Goal: Task Accomplishment & Management: Use online tool/utility

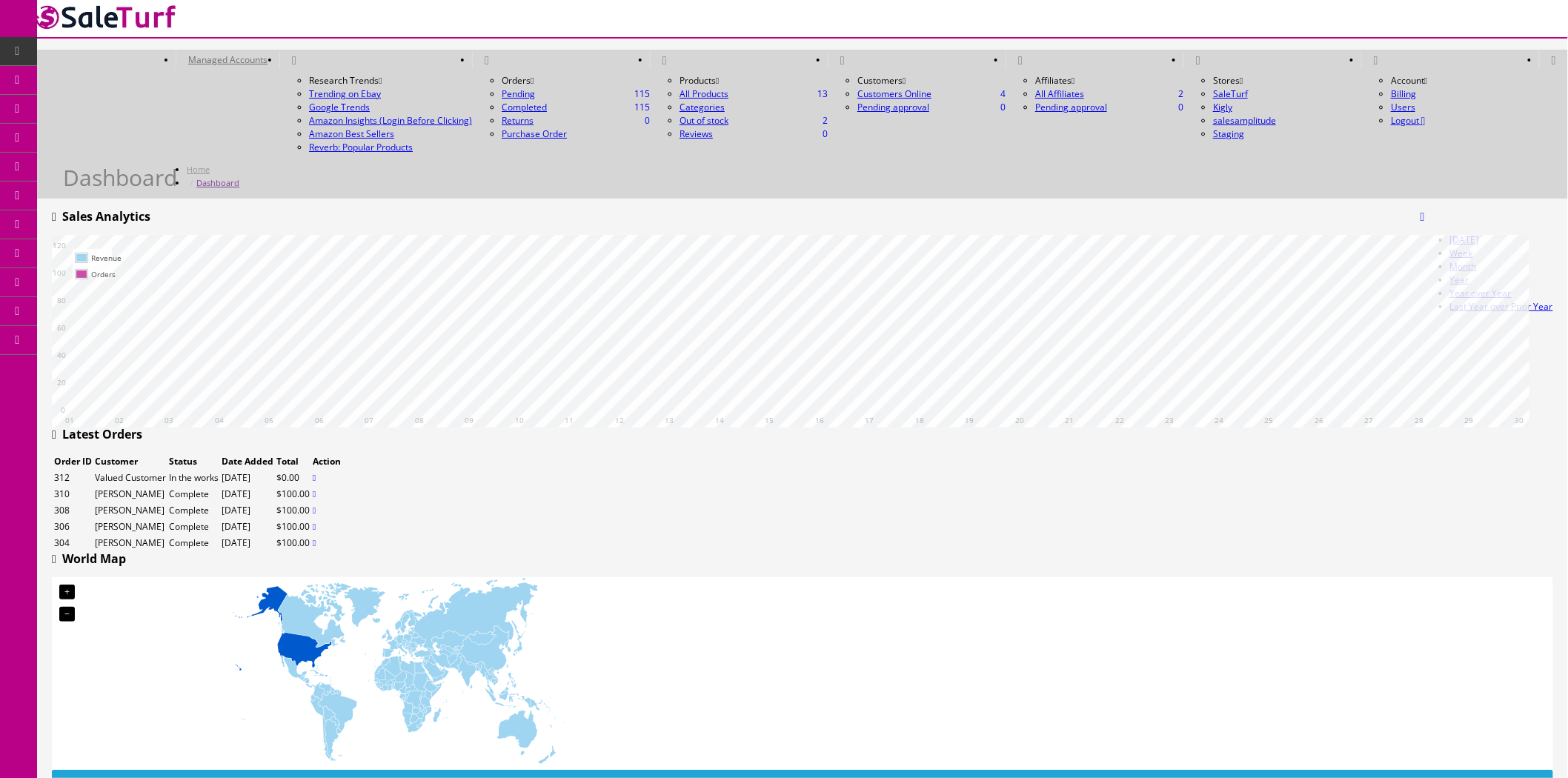
click at [279, 51] on link "Managed Accounts" at bounding box center [227, 59] width 104 height 17
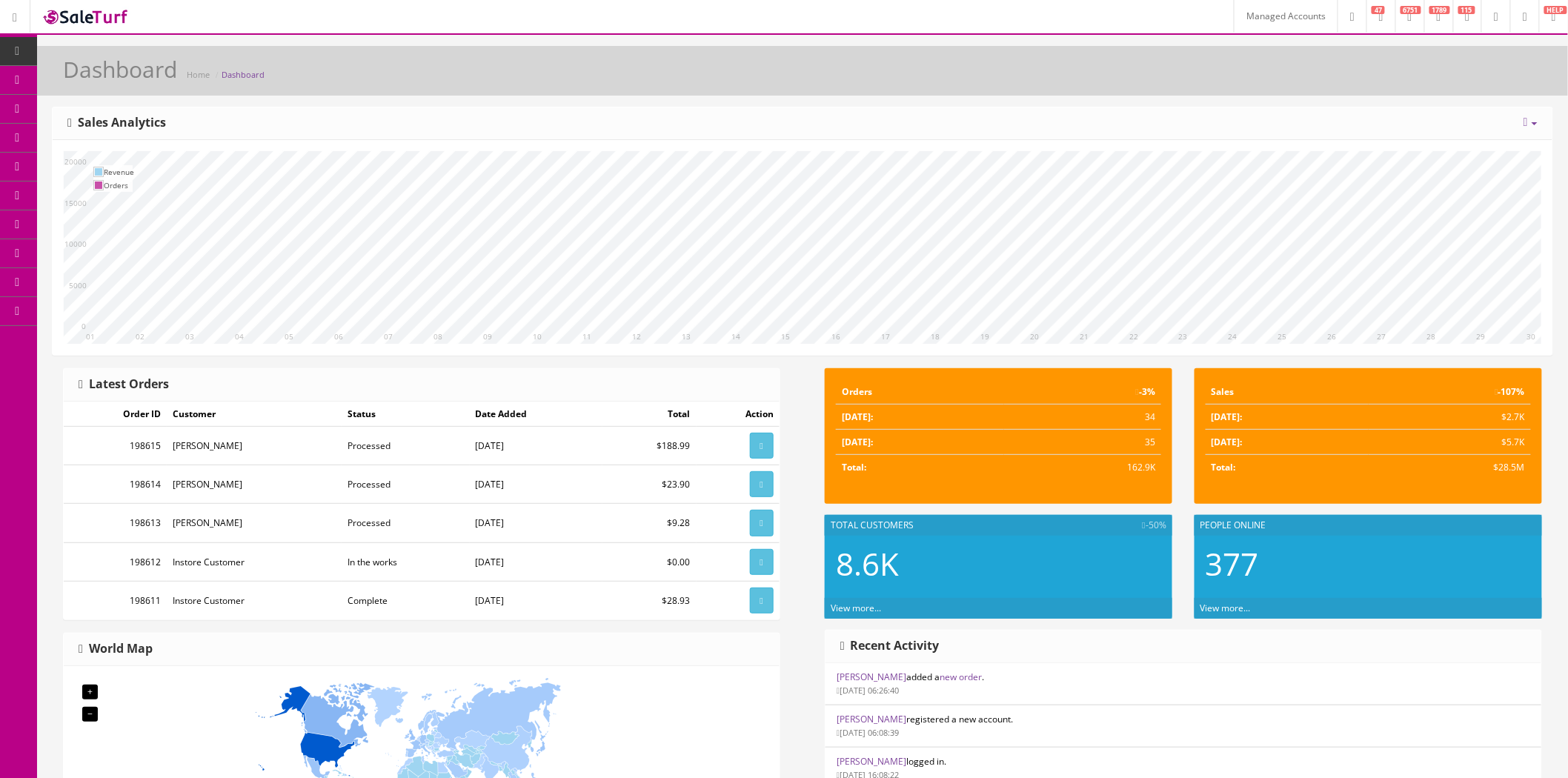
click at [1234, 25] on link "Managed Accounts" at bounding box center [1286, 16] width 104 height 33
click at [136, 342] on link "AI Assistants" at bounding box center [115, 341] width 156 height 29
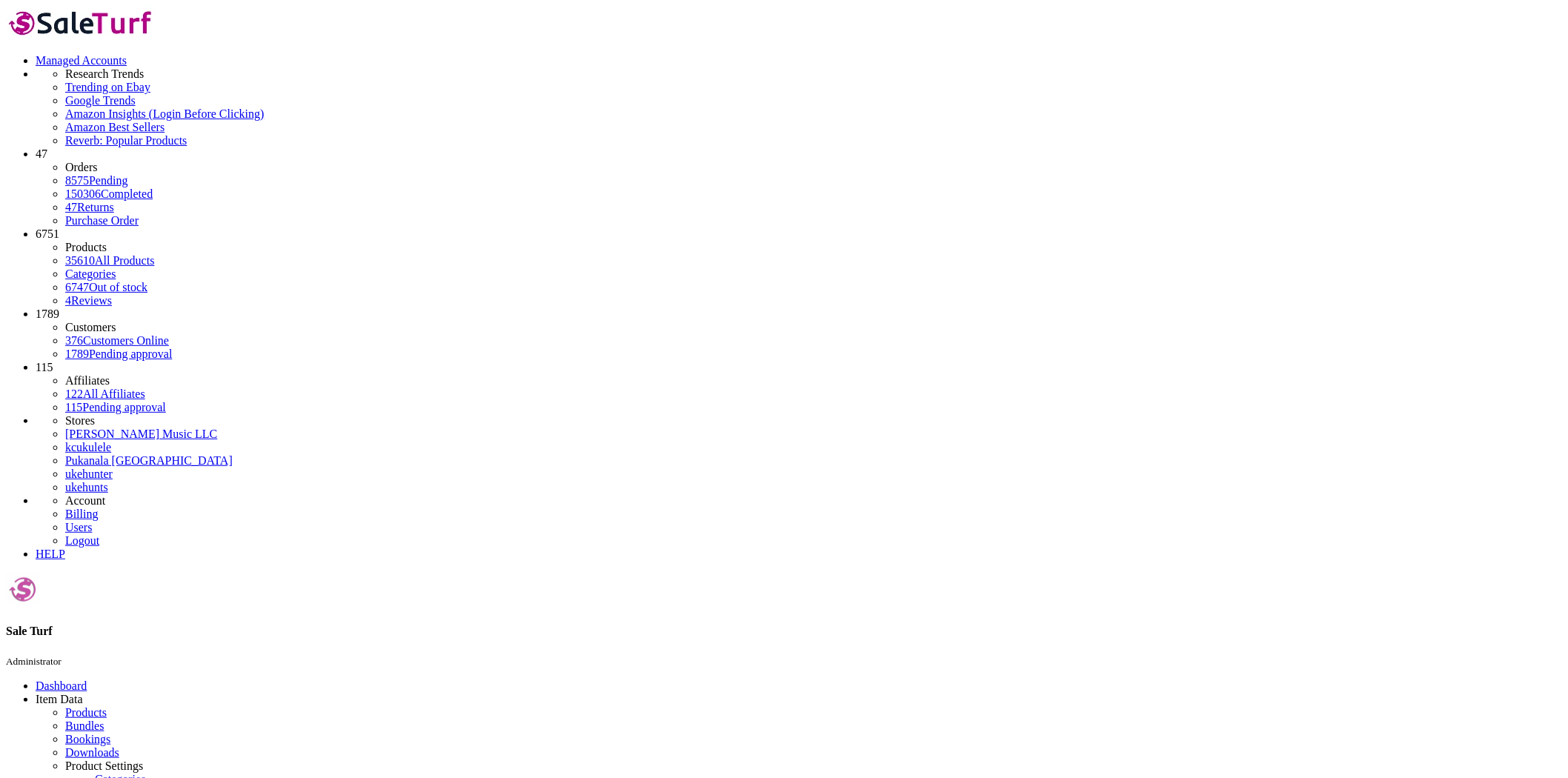
click at [93, 707] on link "Products" at bounding box center [86, 713] width 42 height 13
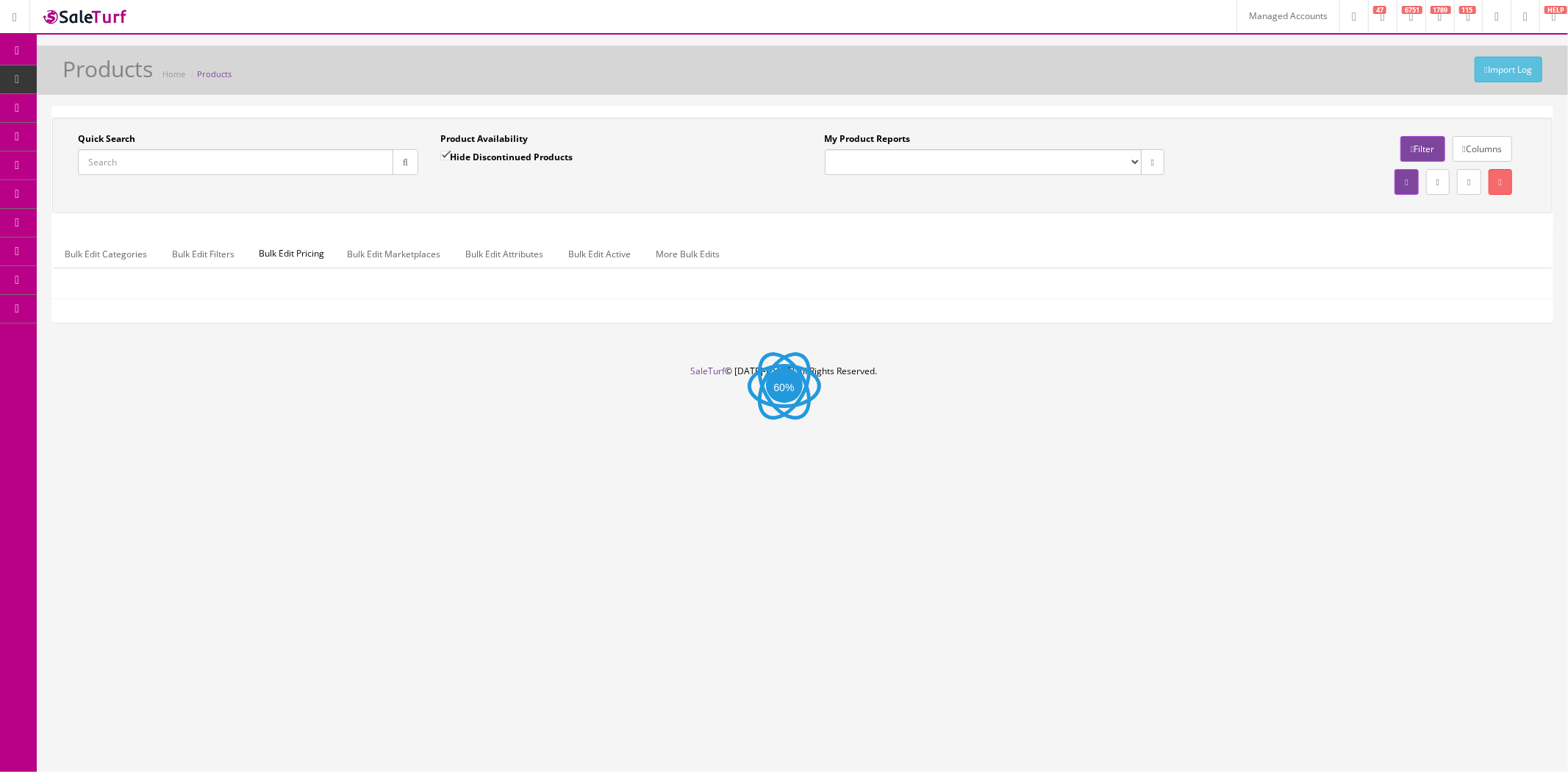
click at [1414, 142] on link "Filter" at bounding box center [1422, 149] width 44 height 26
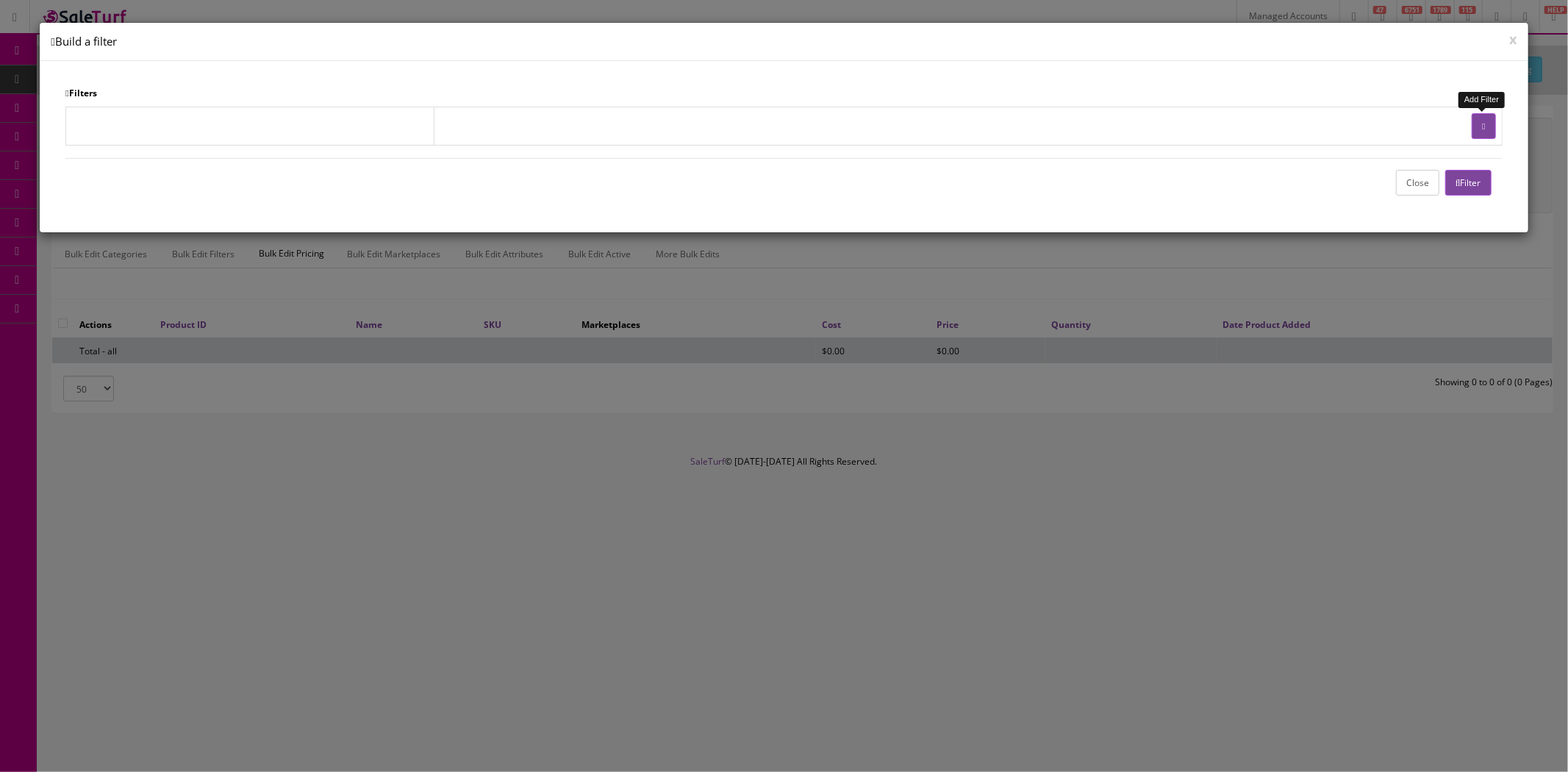
click at [1480, 133] on button "button" at bounding box center [1483, 126] width 23 height 26
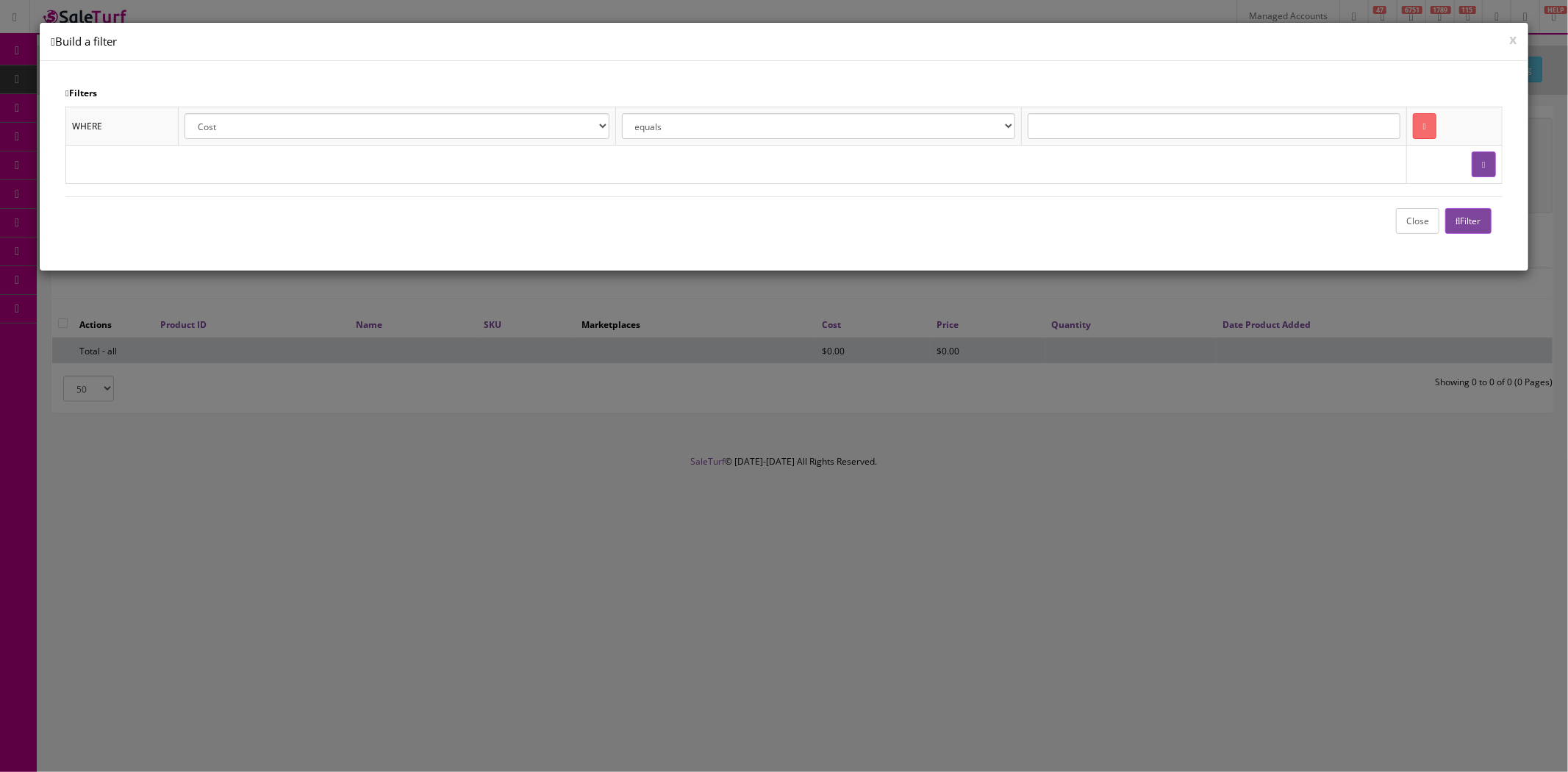
click at [515, 127] on select "Cost Price Amazon Price Ebay Price Reverb Price Walmart Price Retail Price Map …" at bounding box center [397, 126] width 425 height 26
click at [1516, 45] on button "x" at bounding box center [1514, 39] width 8 height 14
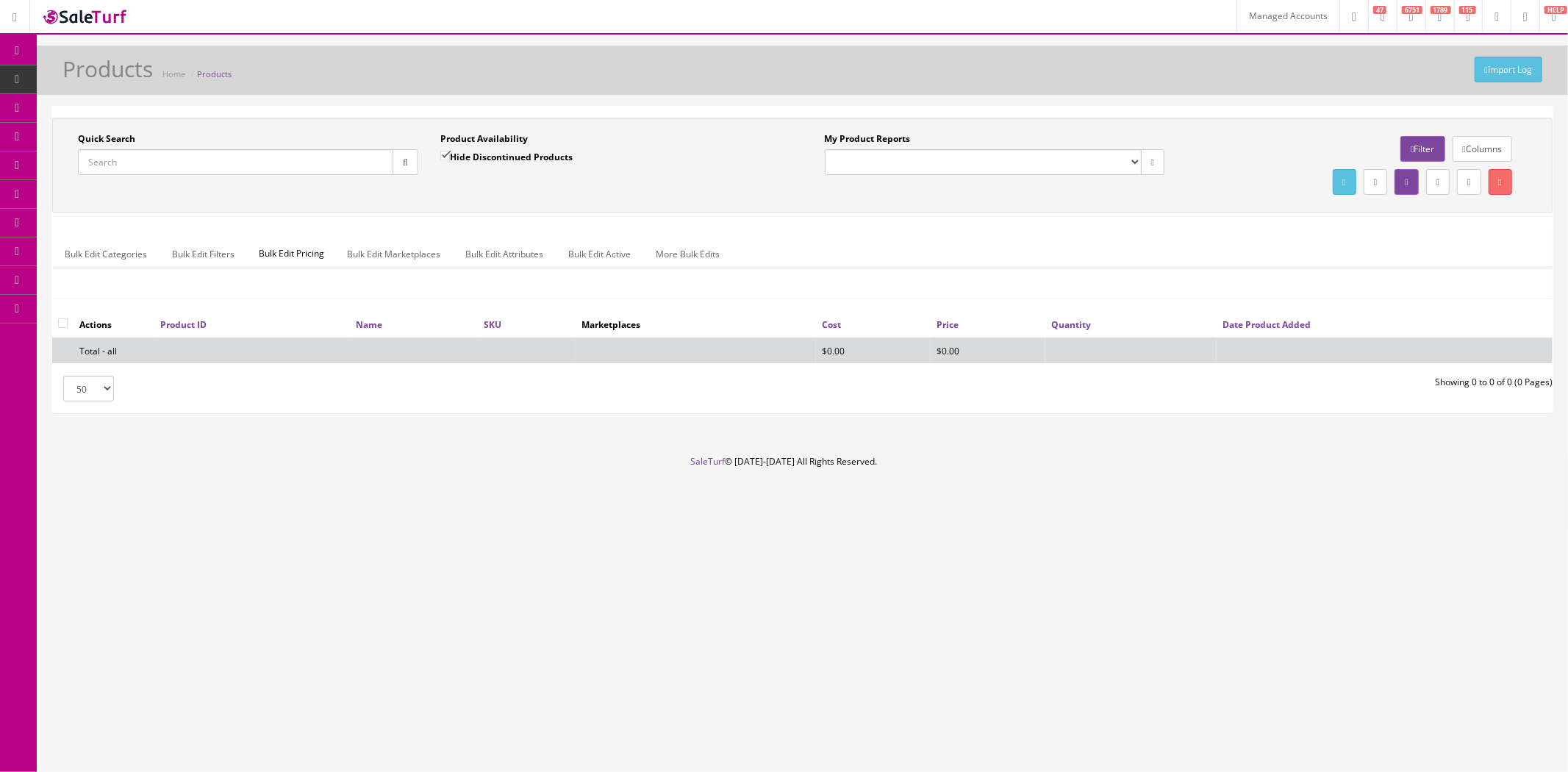
click at [125, 157] on link "Order List" at bounding box center [114, 166] width 154 height 29
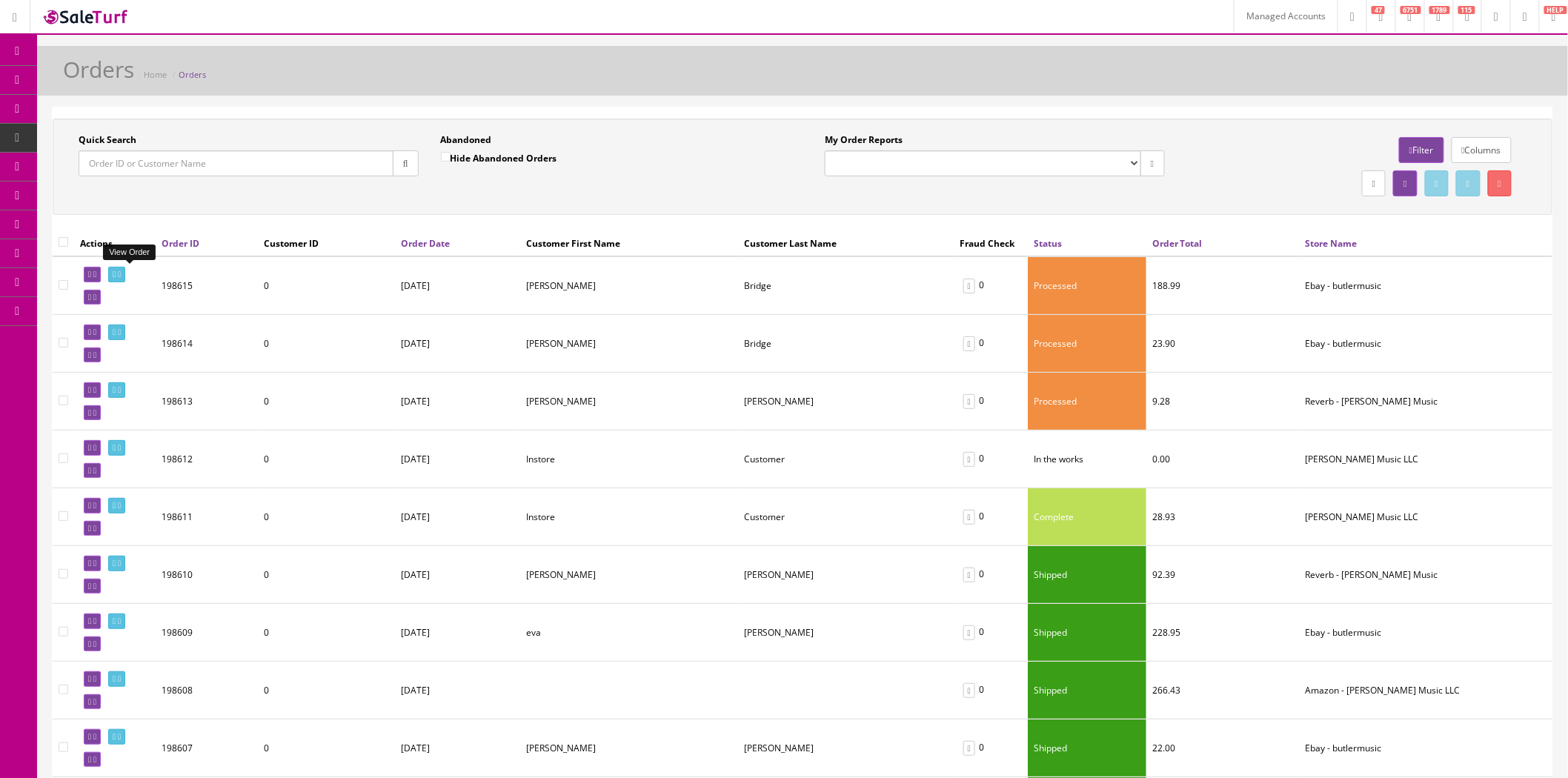
click at [121, 272] on icon at bounding box center [119, 274] width 3 height 8
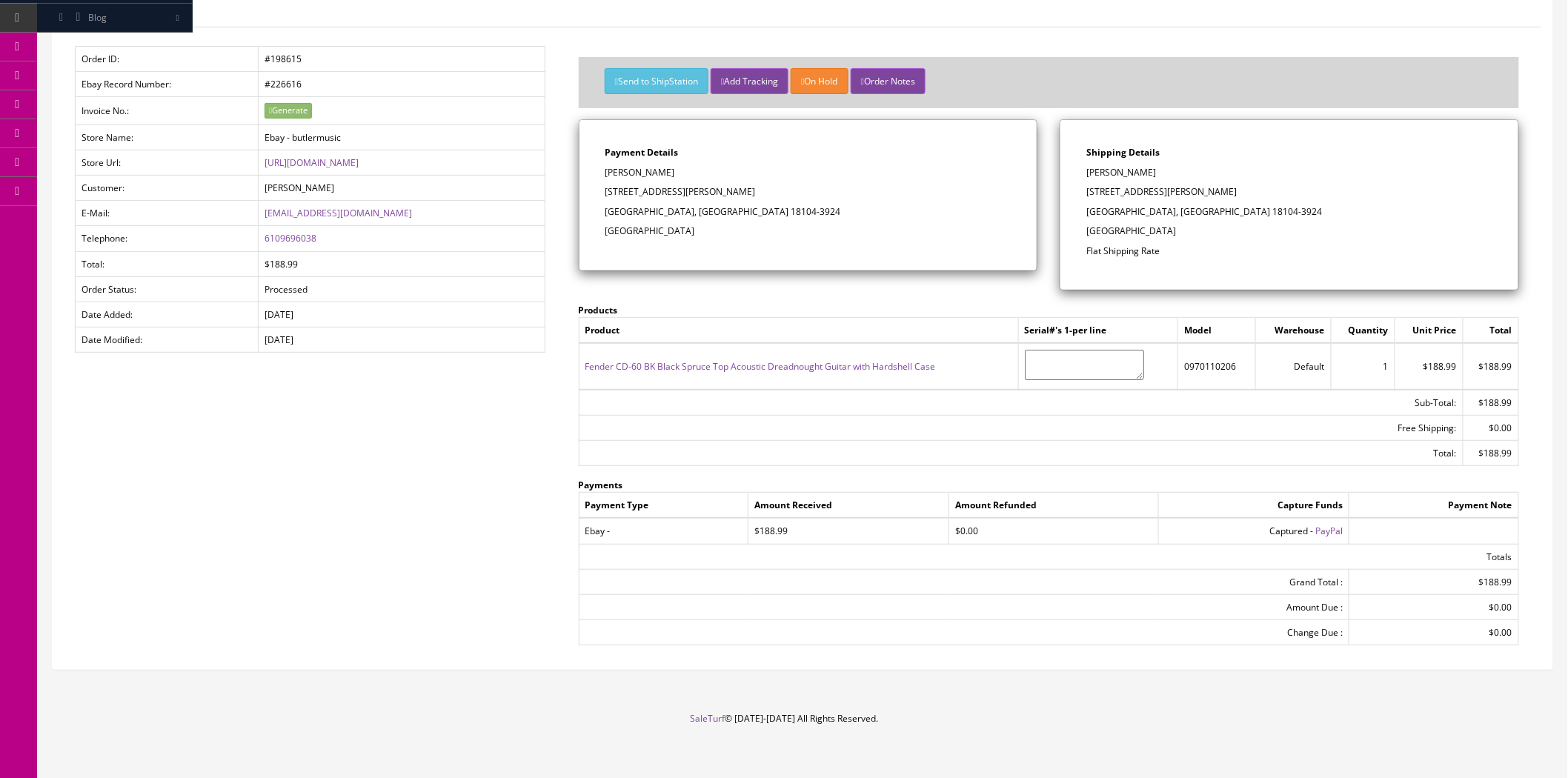
scroll to position [127, 0]
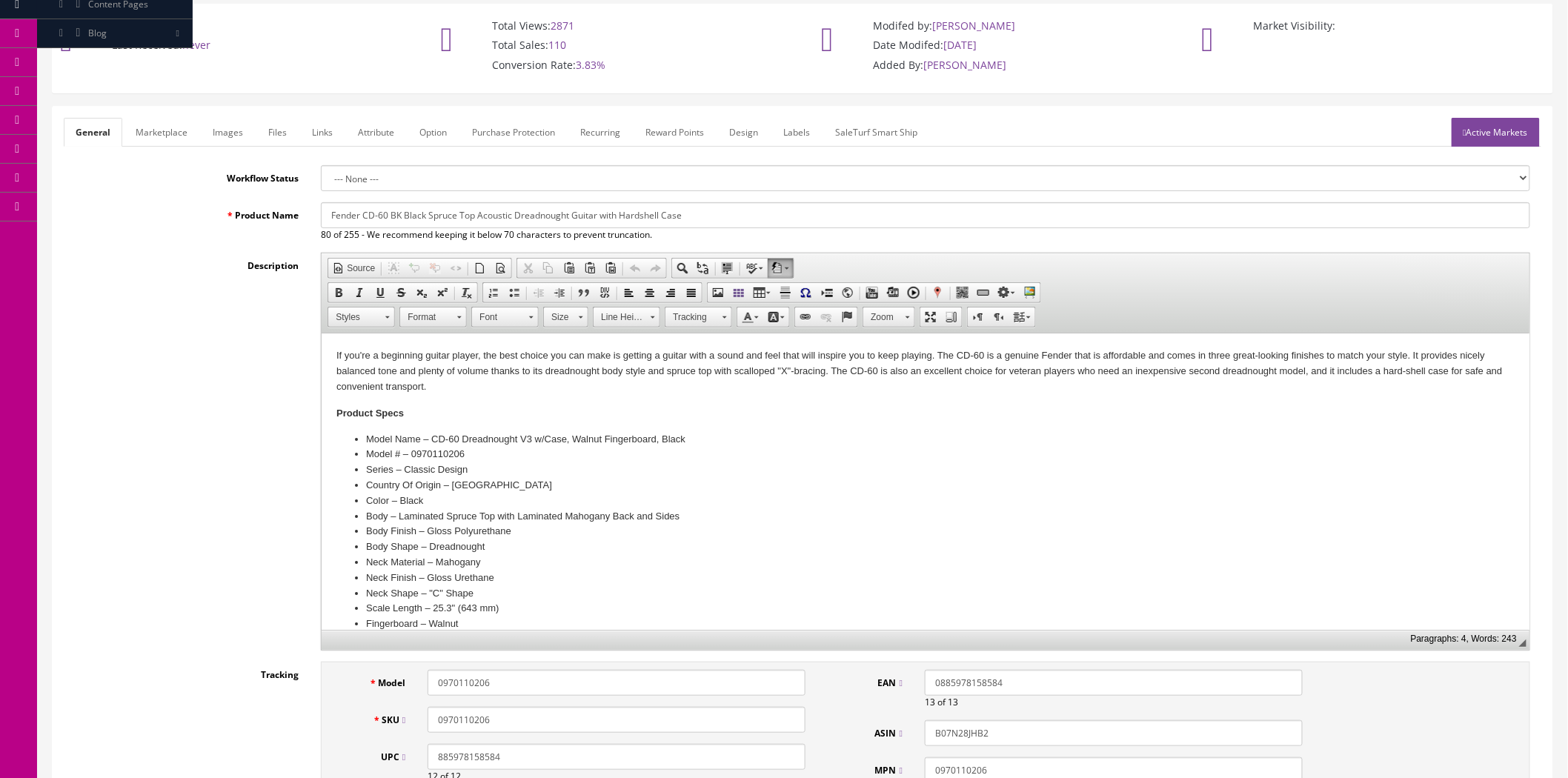
scroll to position [82, 0]
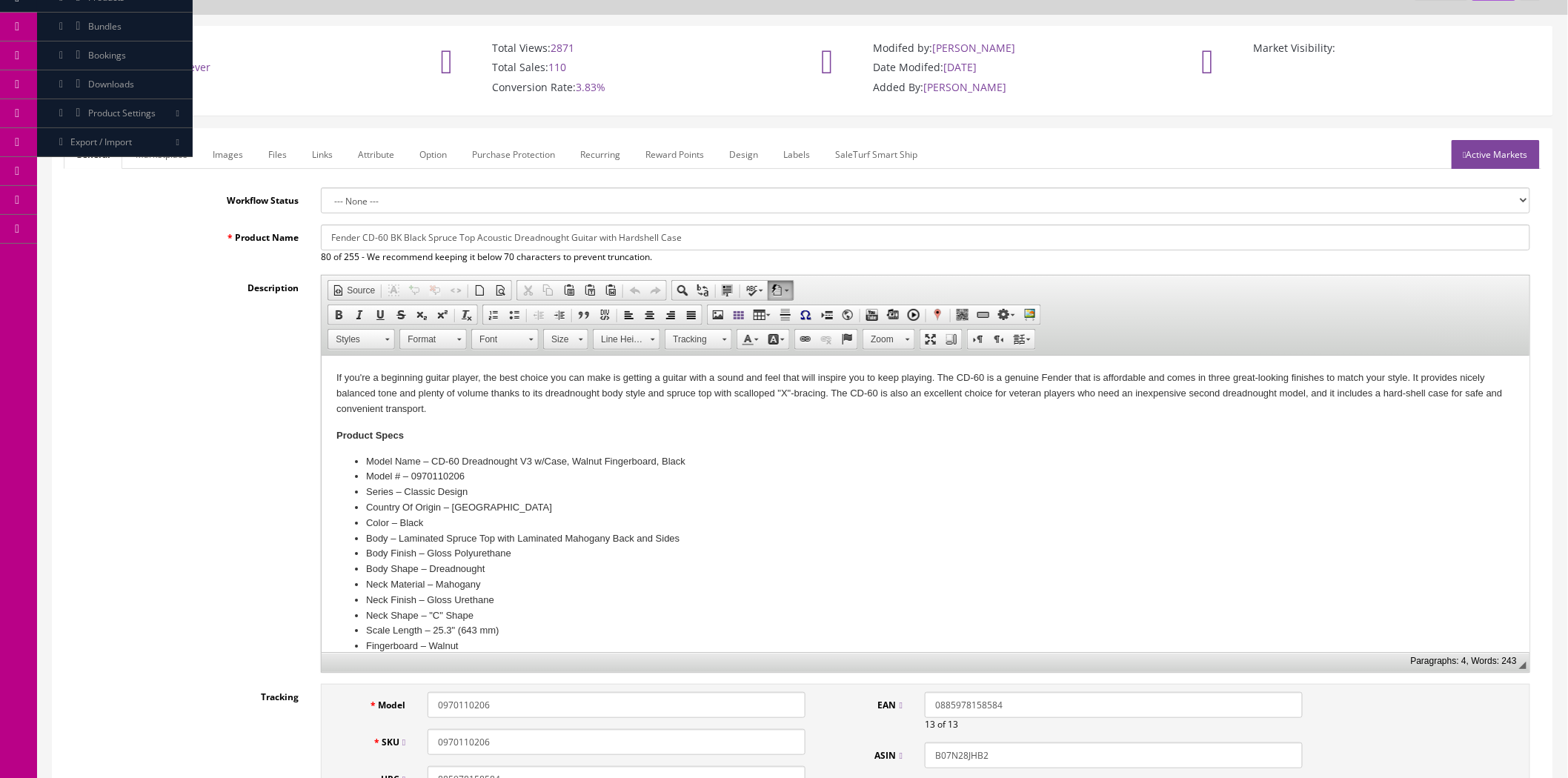
click at [1496, 160] on link "Active Markets" at bounding box center [1496, 155] width 88 height 29
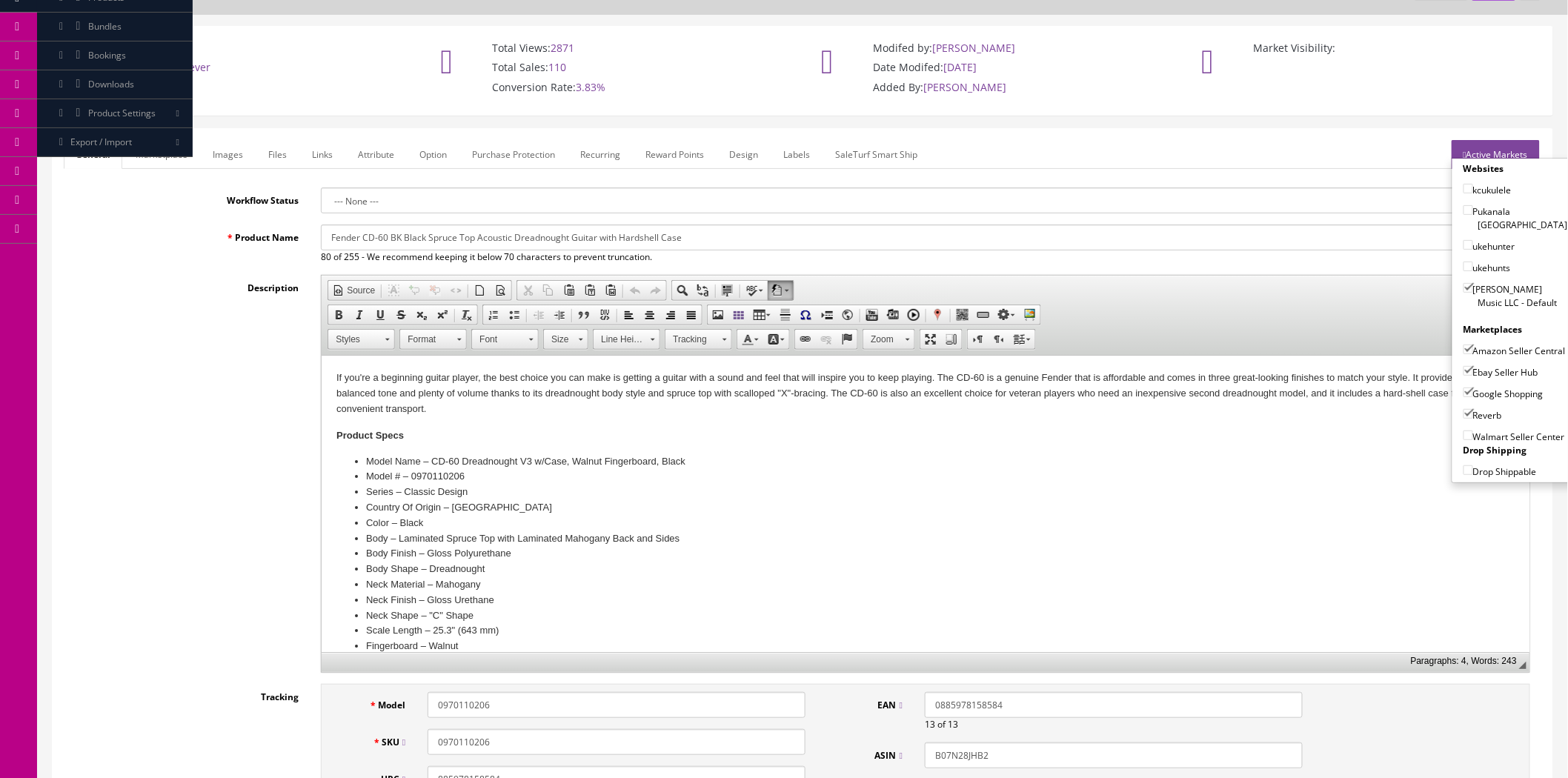
click at [1472, 153] on link "Active Markets" at bounding box center [1496, 155] width 88 height 29
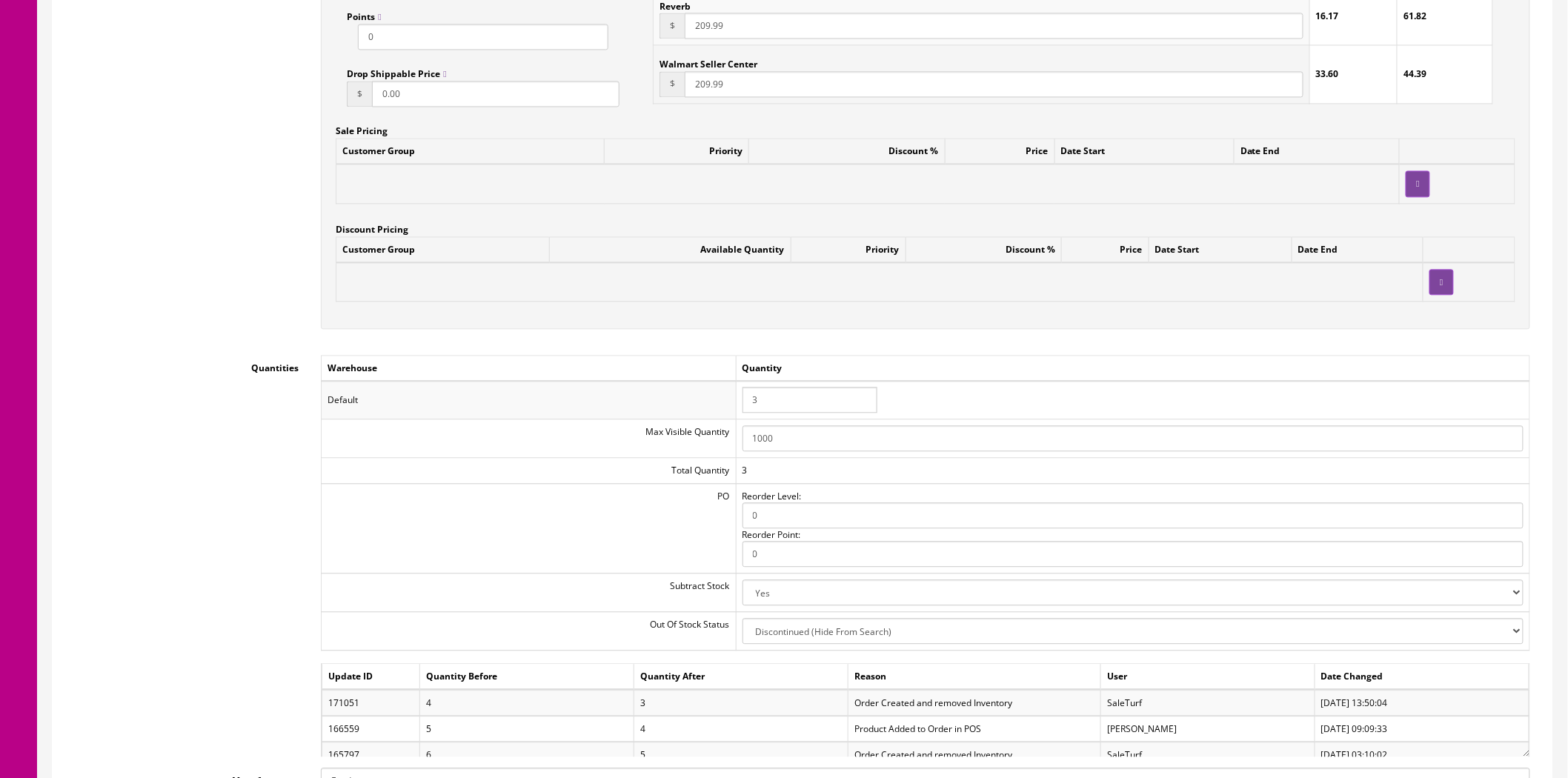
scroll to position [1317, 0]
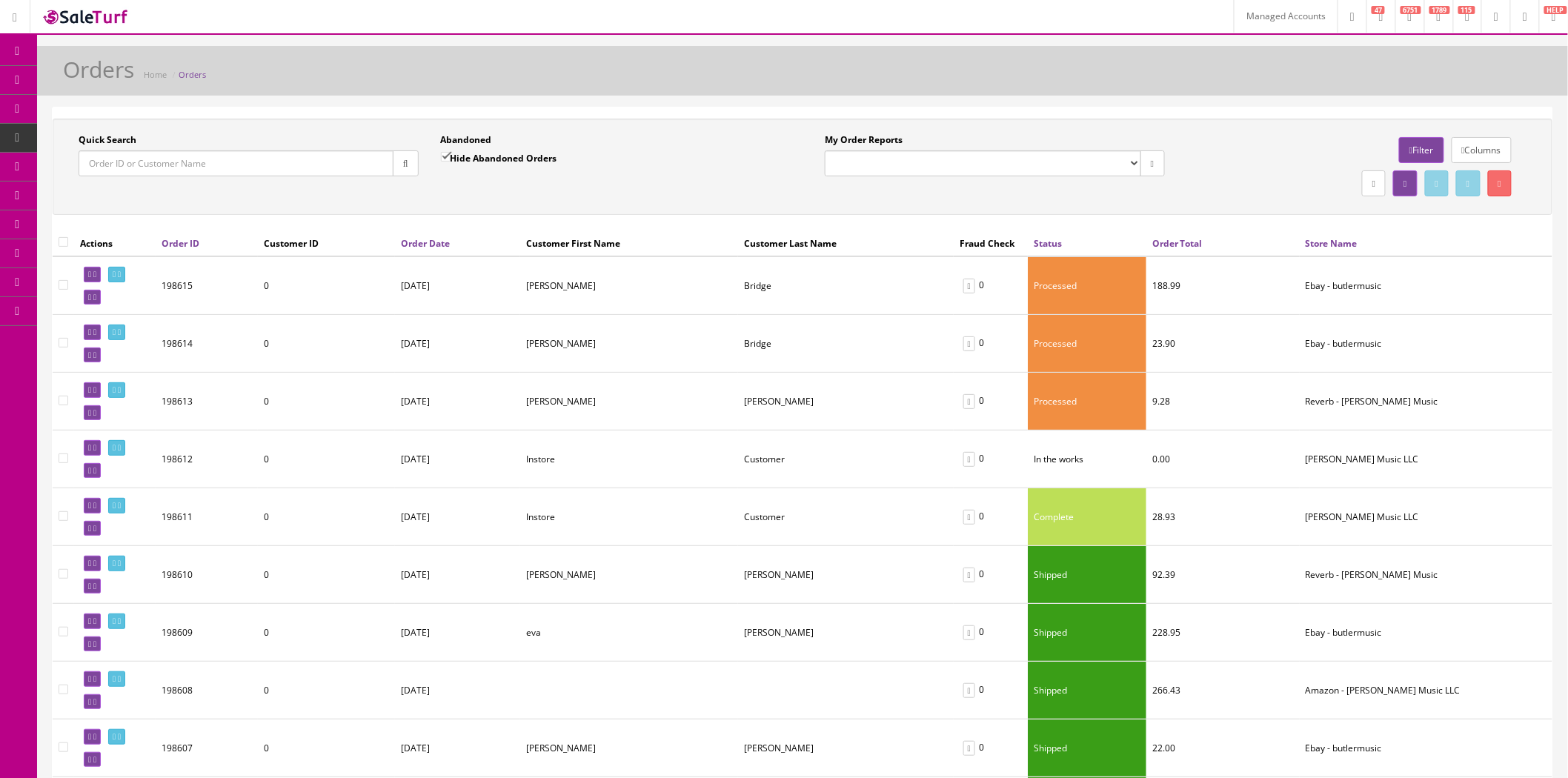
click at [73, 77] on link "Products" at bounding box center [115, 80] width 156 height 29
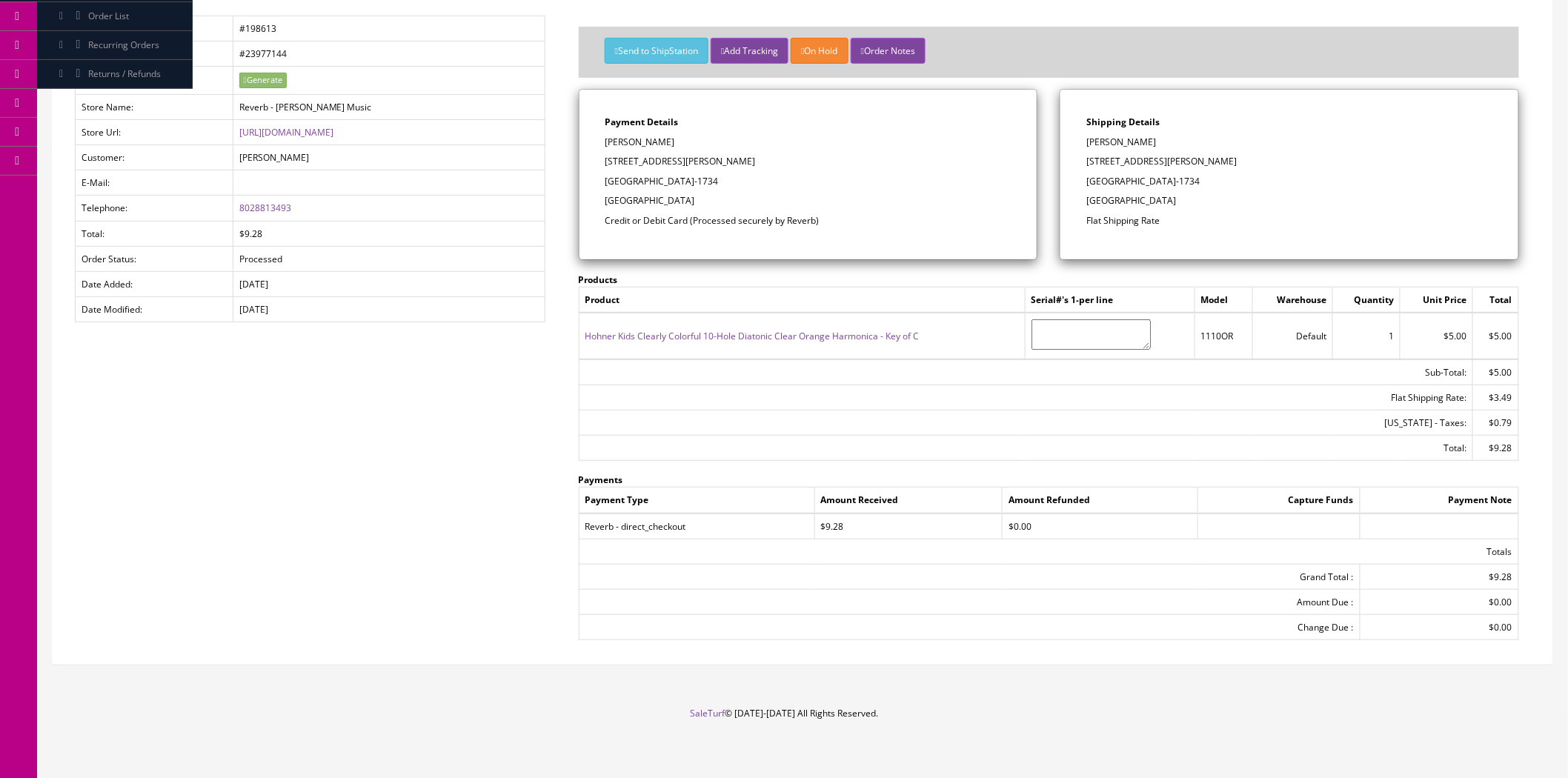
scroll to position [152, 0]
click at [749, 329] on link "Hohner Kids Clearly Colorful 10-Hole Diatonic Clear Orange Harmonica - Key of C" at bounding box center [753, 335] width 334 height 13
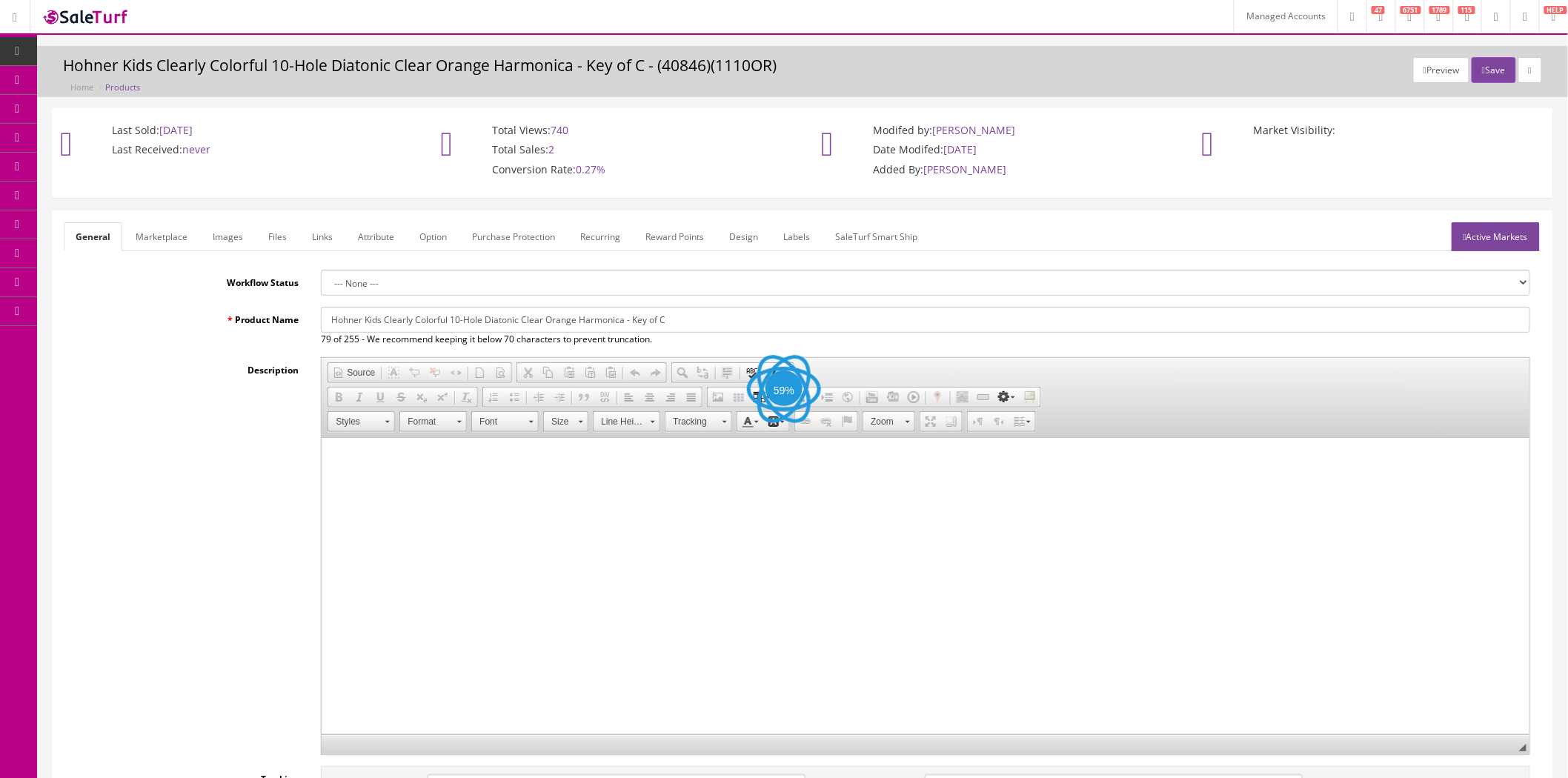
click at [1494, 239] on link "Active Markets" at bounding box center [1496, 237] width 88 height 29
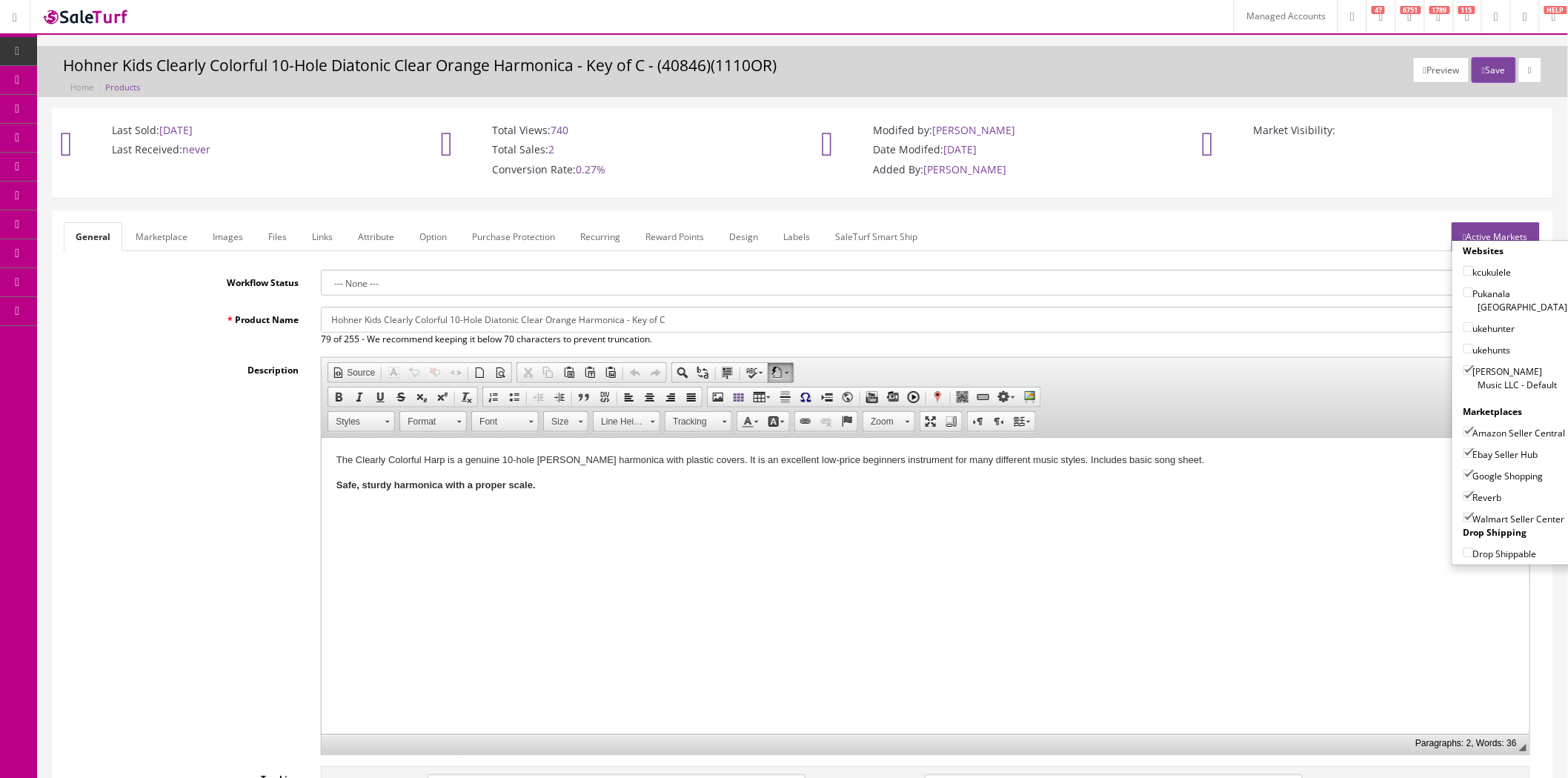
click at [1176, 239] on ul "General Marketplace Images Files Links Attribute Option Purchase Protection Rec…" at bounding box center [802, 237] width 1478 height 29
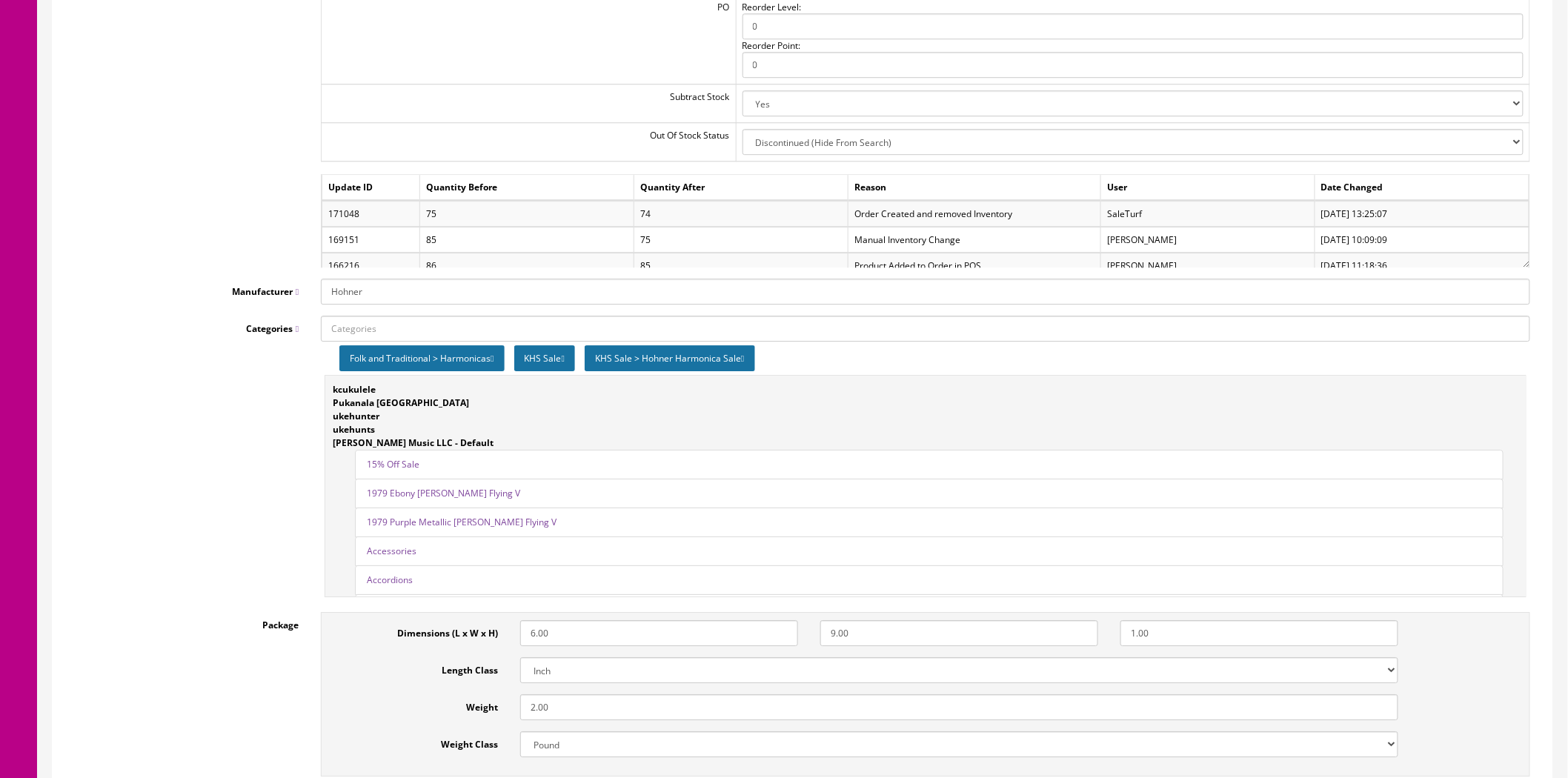
scroll to position [1833, 0]
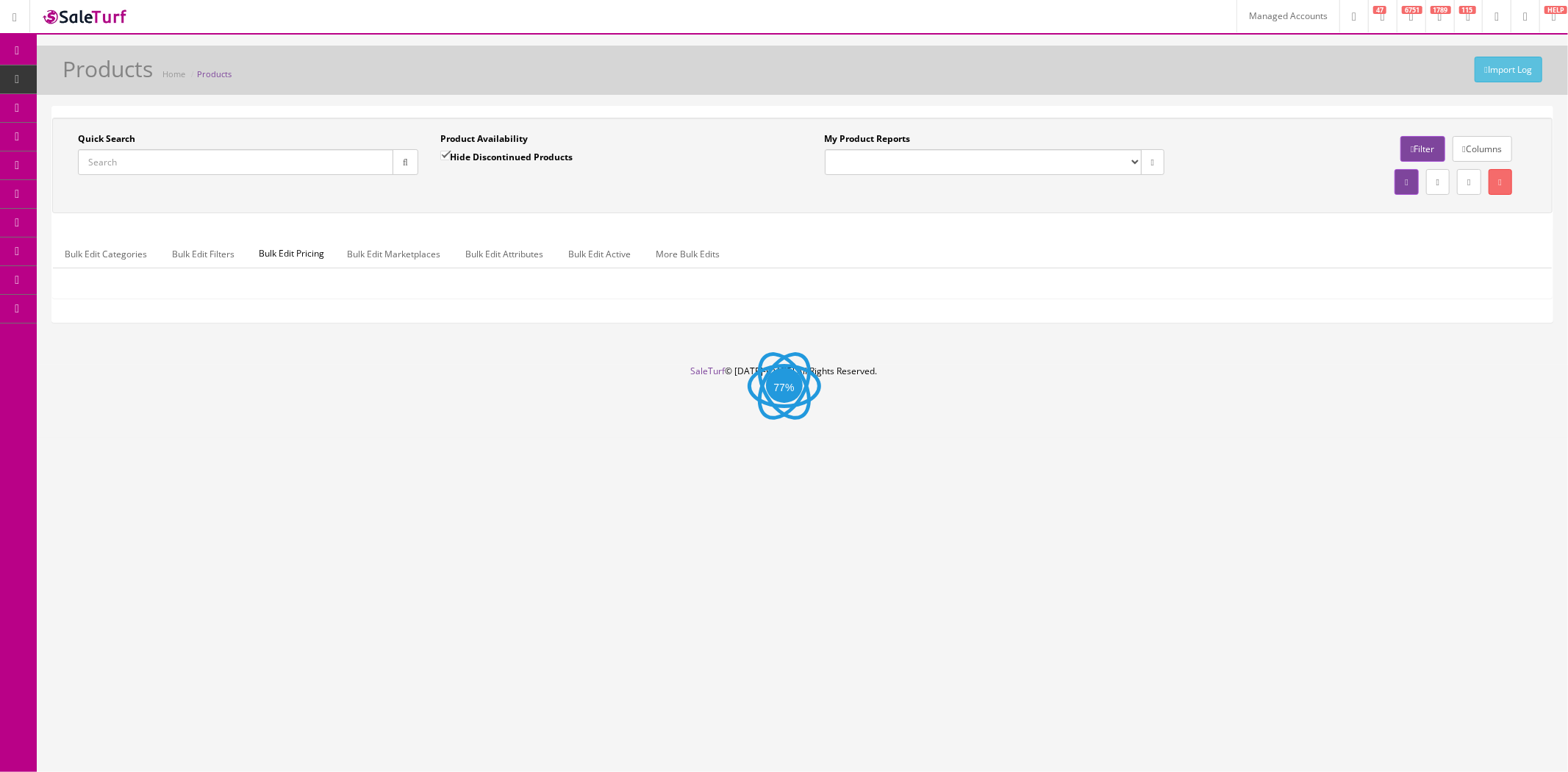
click at [242, 160] on input "Quick Search" at bounding box center [236, 162] width 315 height 26
paste input "PU-UB02-C"
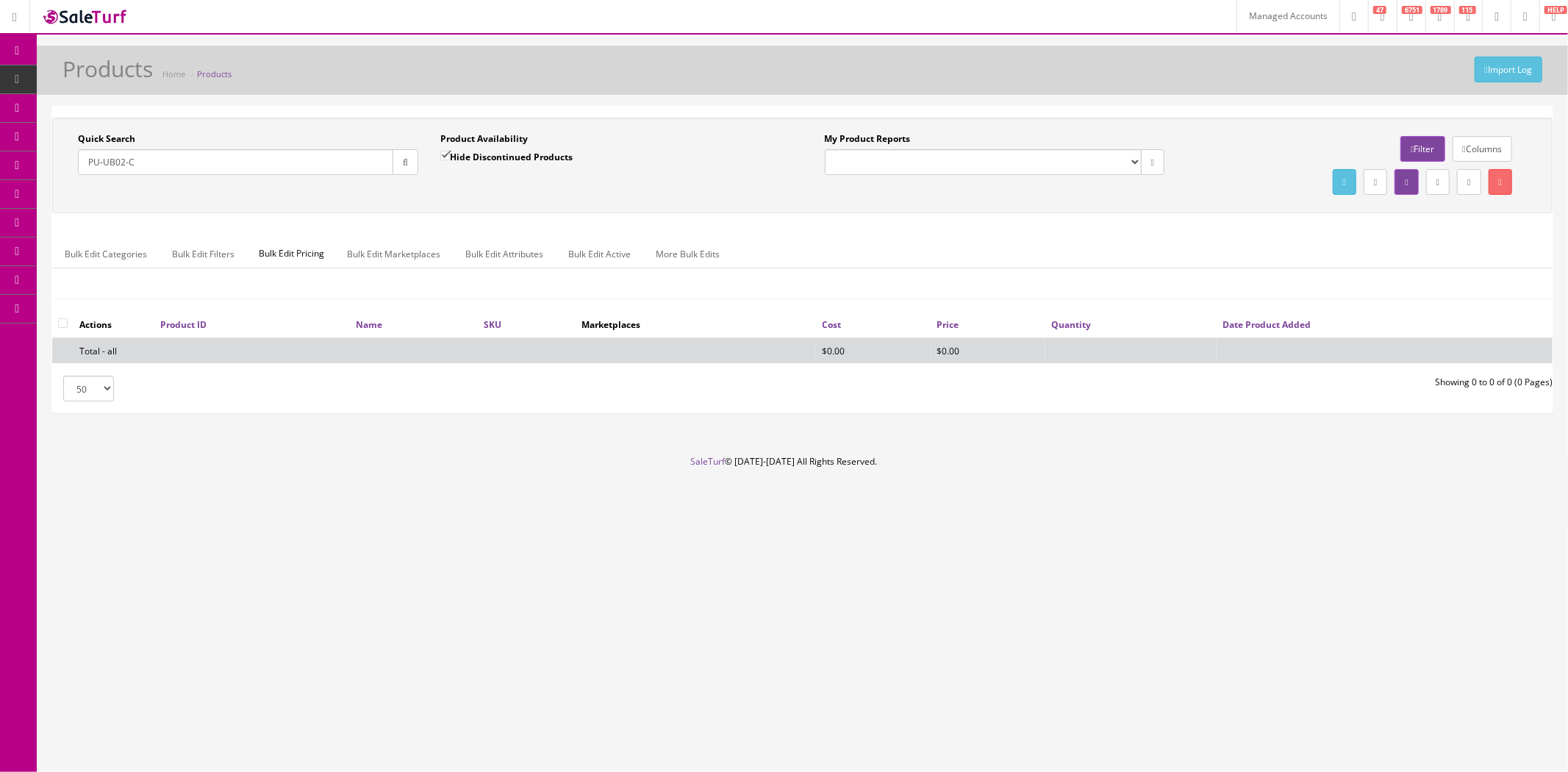
type input "PU-UB02-C"
click at [406, 163] on icon "button" at bounding box center [405, 163] width 5 height 9
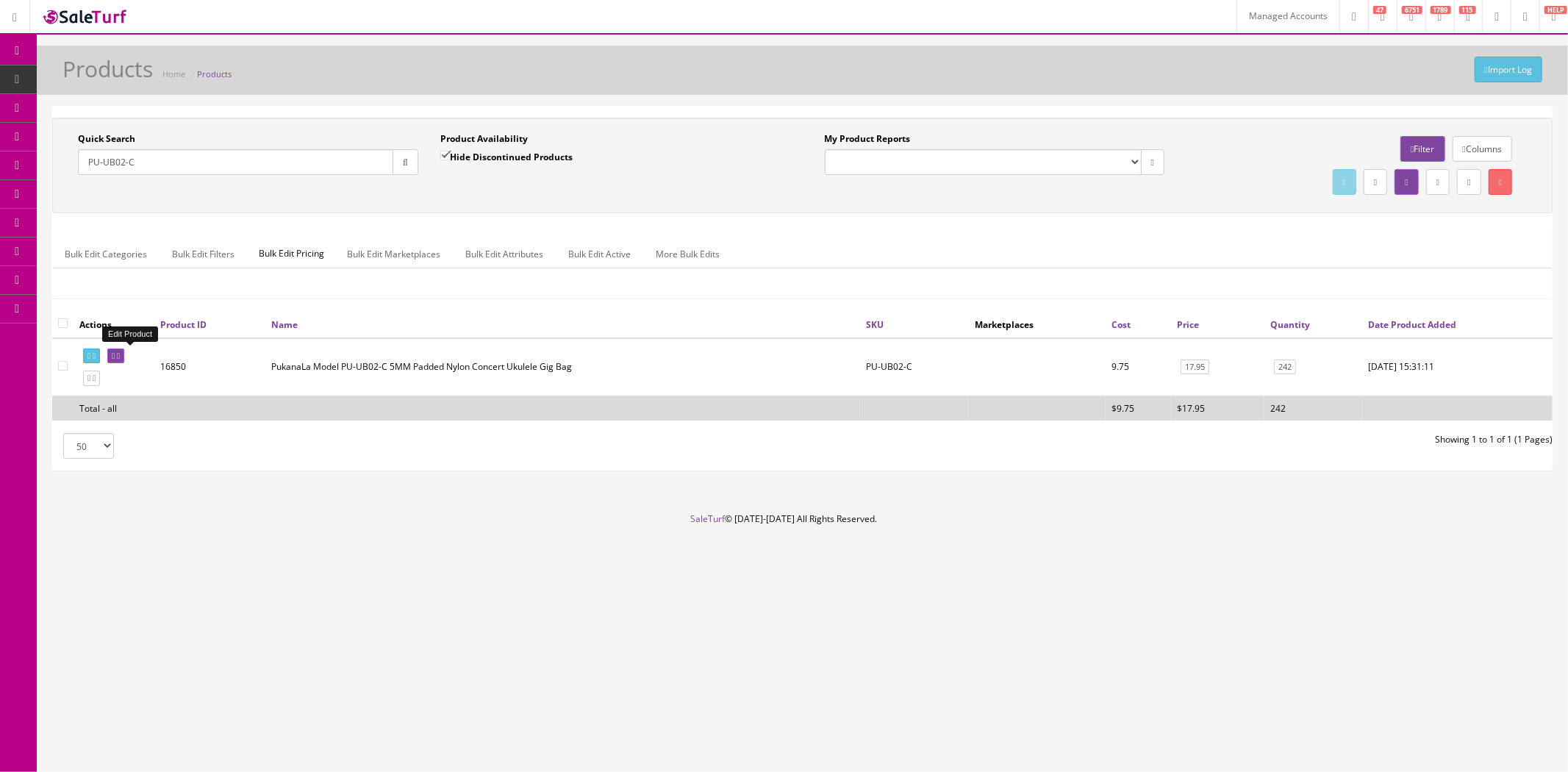
click at [120, 352] on icon at bounding box center [118, 356] width 3 height 8
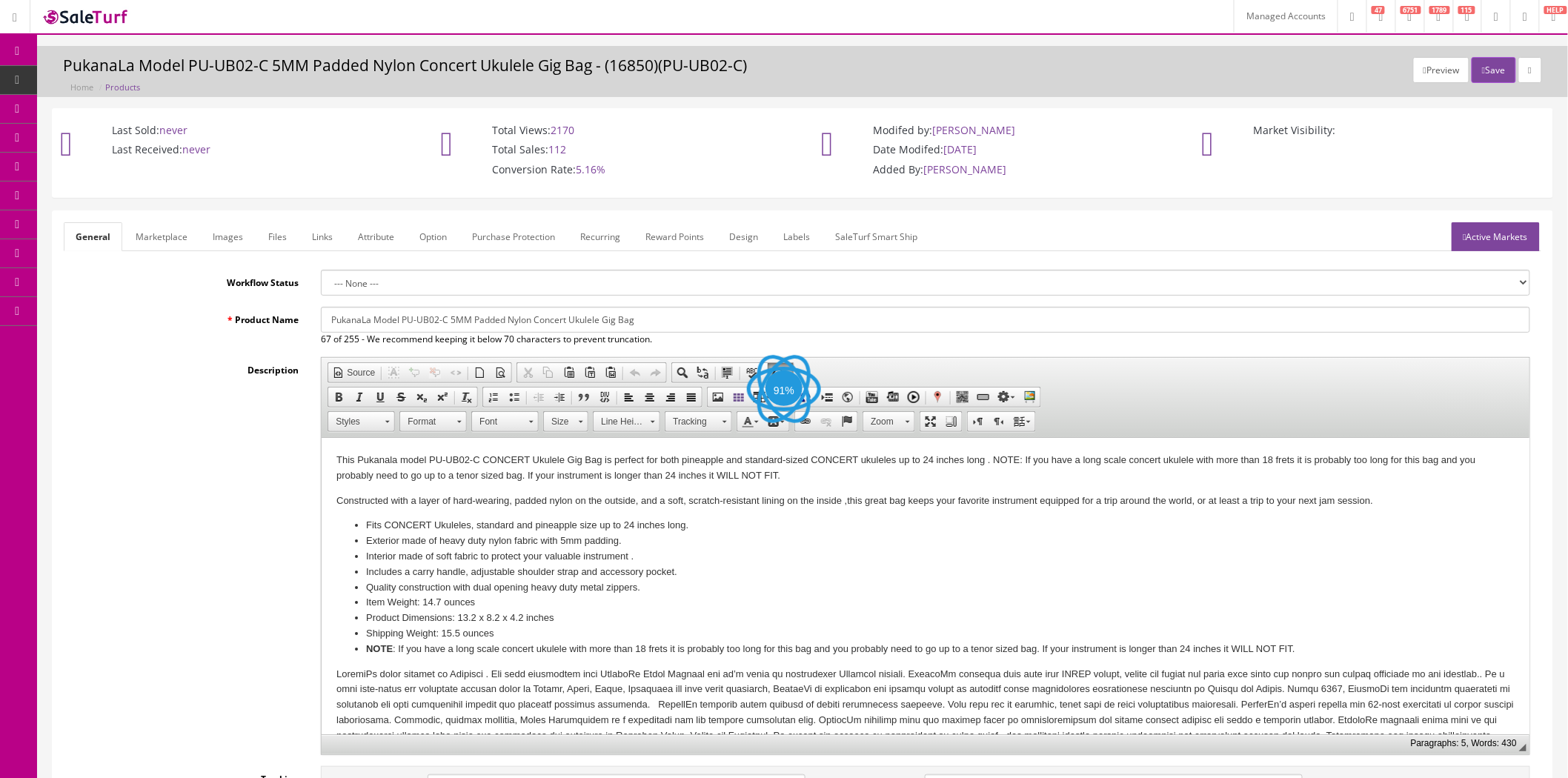
click at [1484, 238] on link "Active Markets" at bounding box center [1496, 237] width 88 height 29
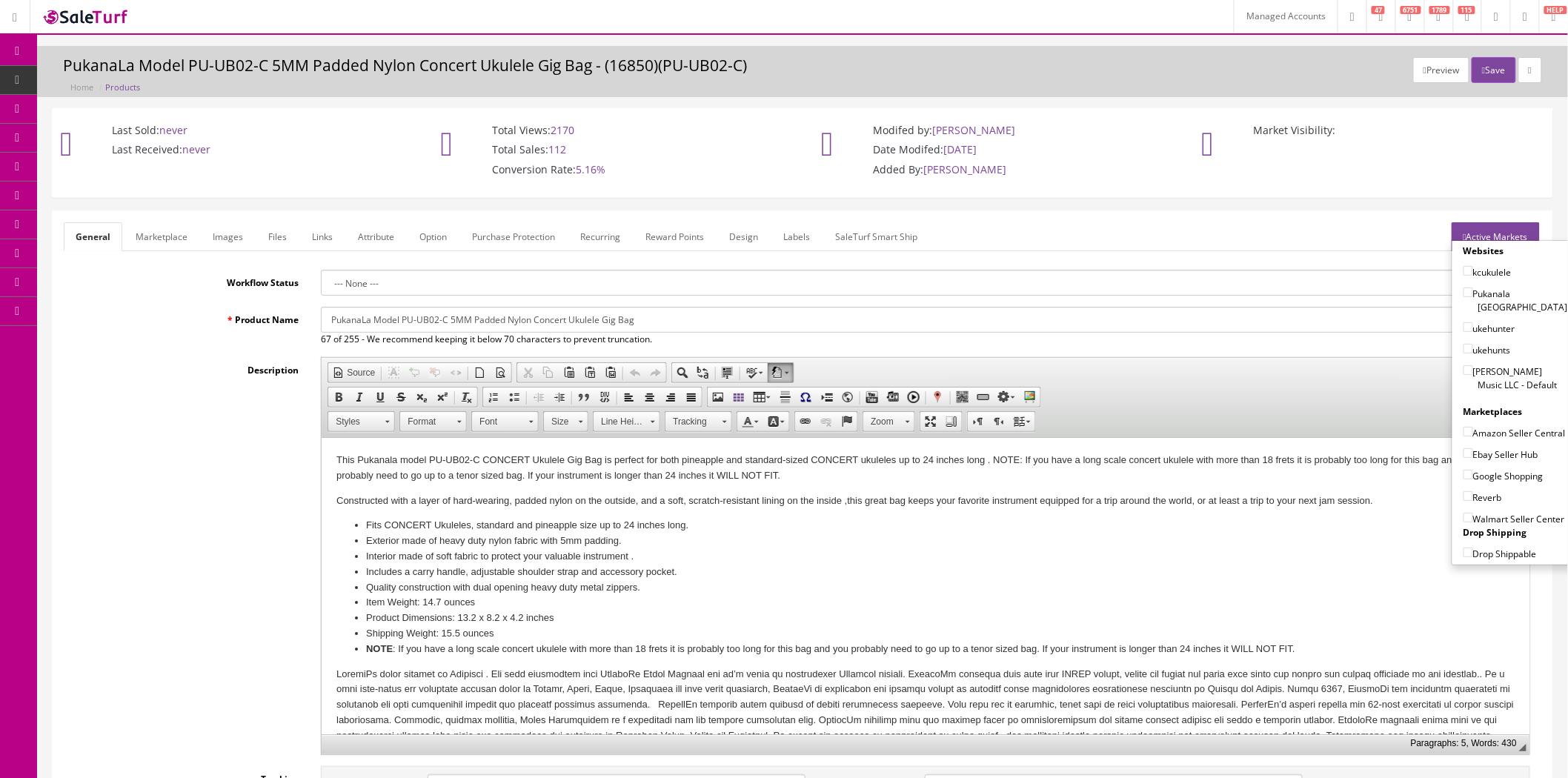
click at [1362, 230] on ul "General Marketplace Images Files Links Attribute Option Purchase Protection Rec…" at bounding box center [802, 237] width 1478 height 29
click at [1464, 365] on input"] "[PERSON_NAME] Music LLC - Default" at bounding box center [1469, 370] width 10 height 10
checkbox input"] "true"
click at [1465, 427] on input"] "Amazon Seller Central" at bounding box center [1469, 432] width 10 height 10
checkbox input"] "true"
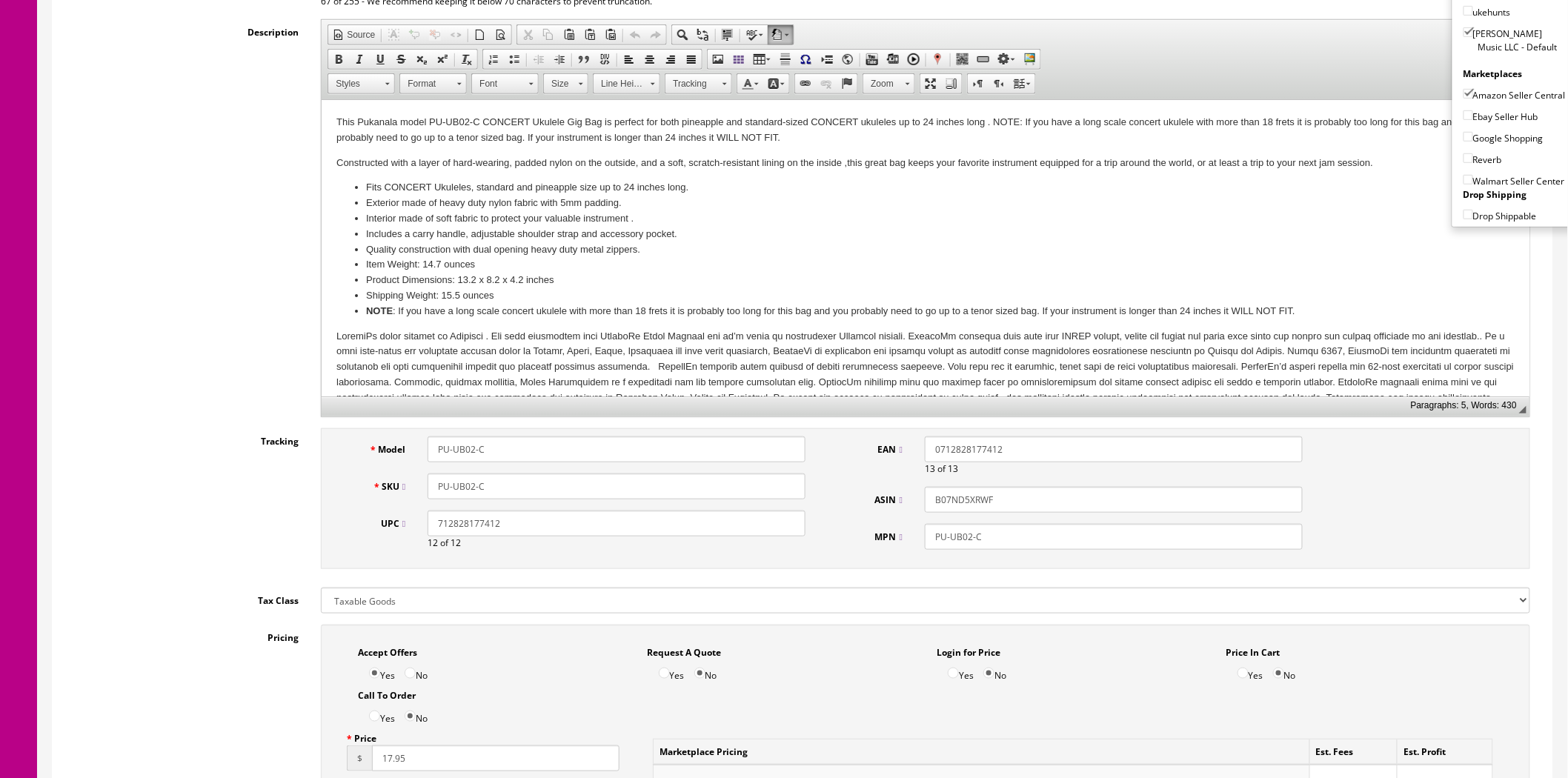
scroll to position [411, 0]
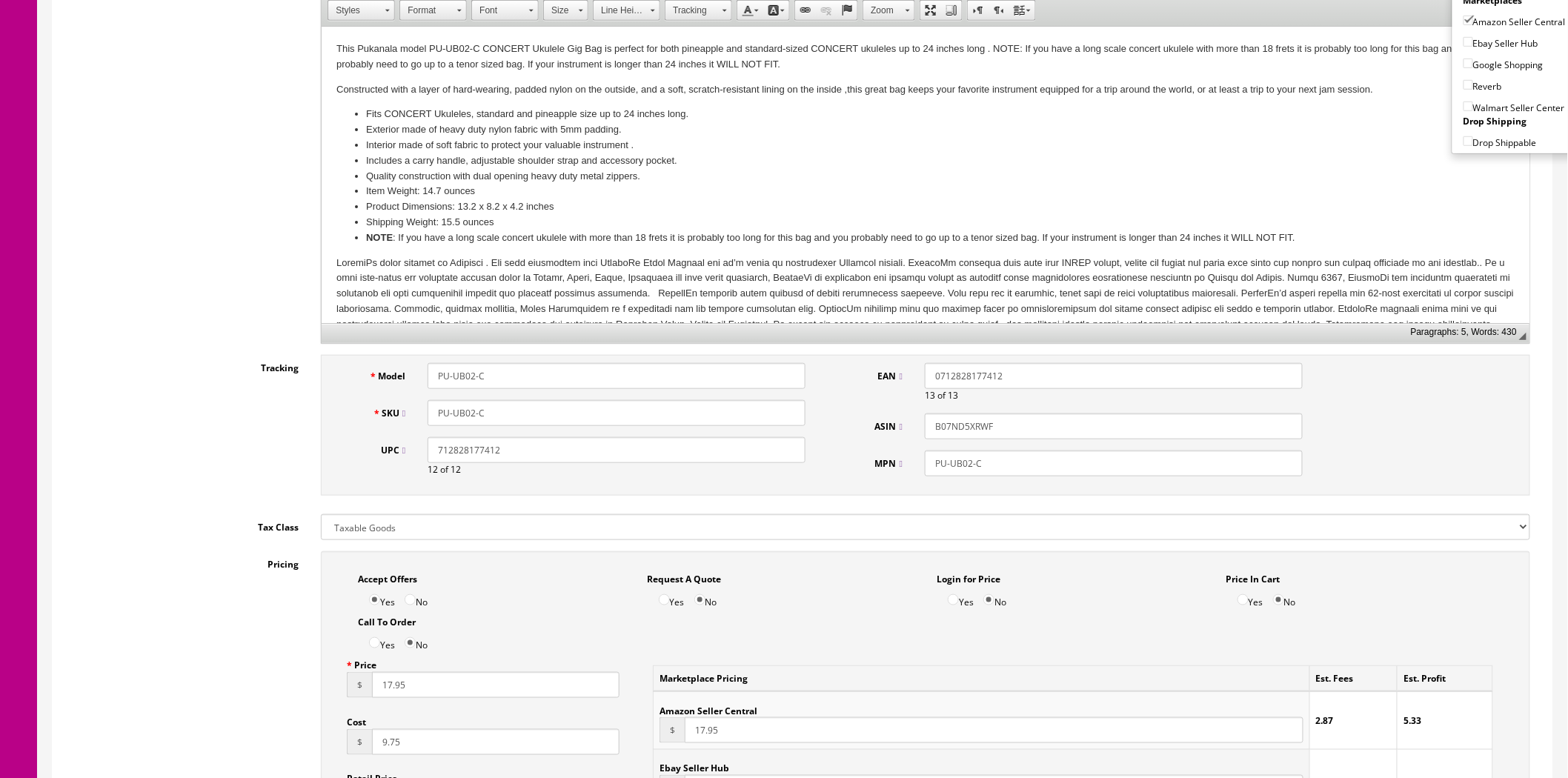
click at [483, 413] on input "PU-UB02-C" at bounding box center [616, 413] width 378 height 26
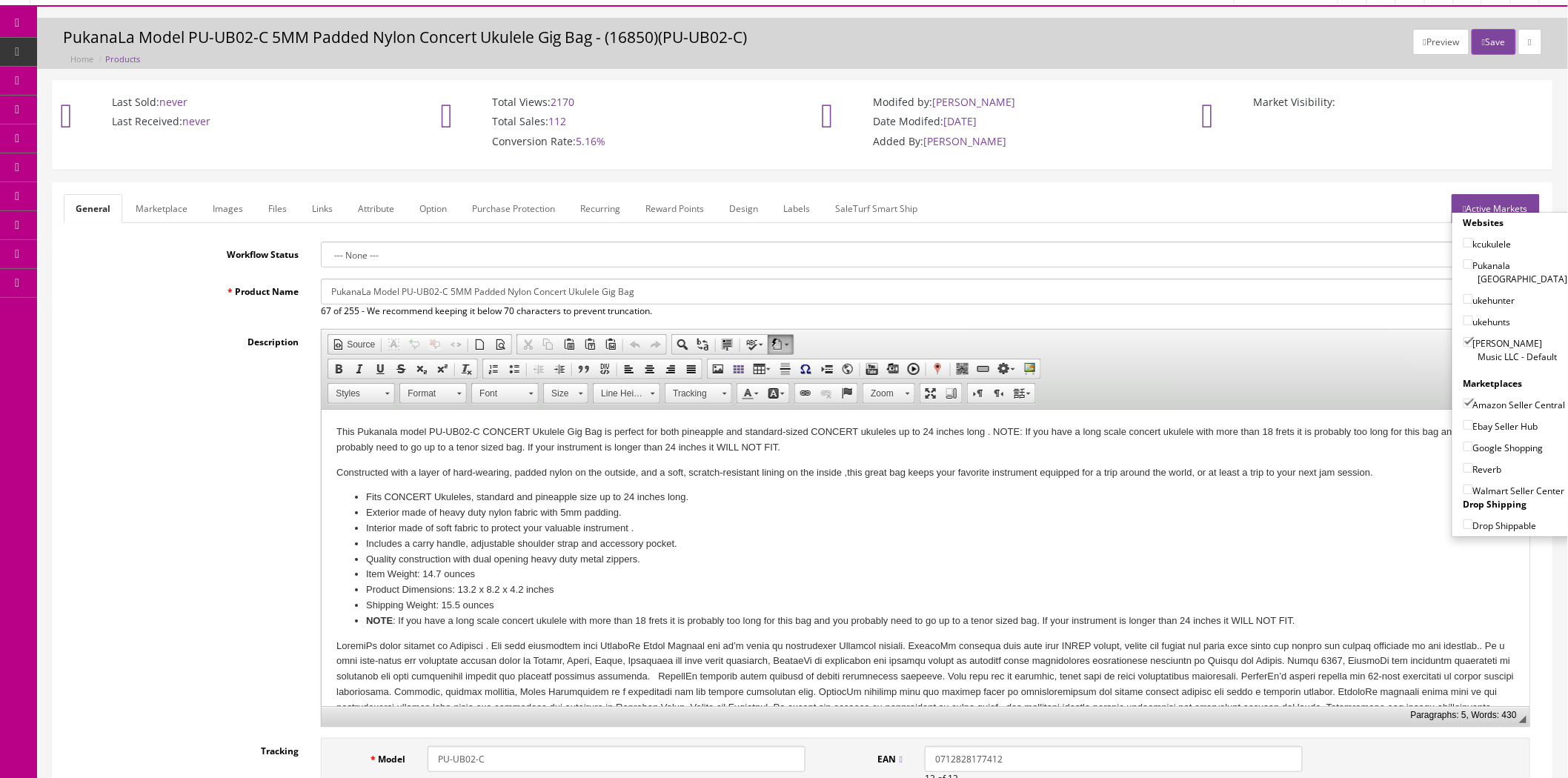
scroll to position [0, 0]
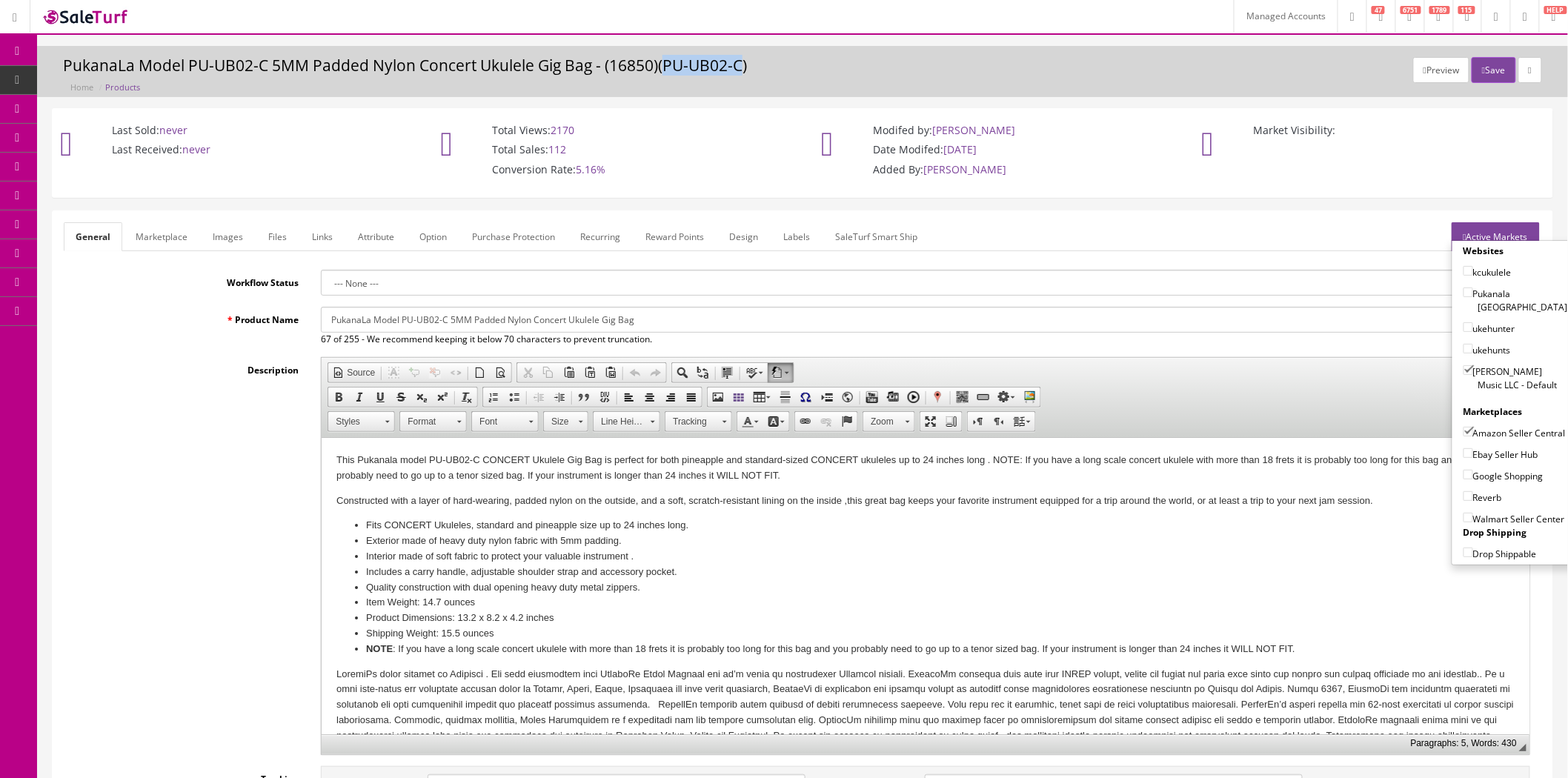
drag, startPoint x: 663, startPoint y: 67, endPoint x: 740, endPoint y: 65, distance: 77.0
click at [740, 65] on h3 "PukanaLa Model PU-UB02-C 5MM Padded Nylon Concert Ukulele Gig Bag - (16850)(PU-…" at bounding box center [802, 65] width 1479 height 17
click at [132, 82] on span "Products" at bounding box center [114, 80] width 36 height 13
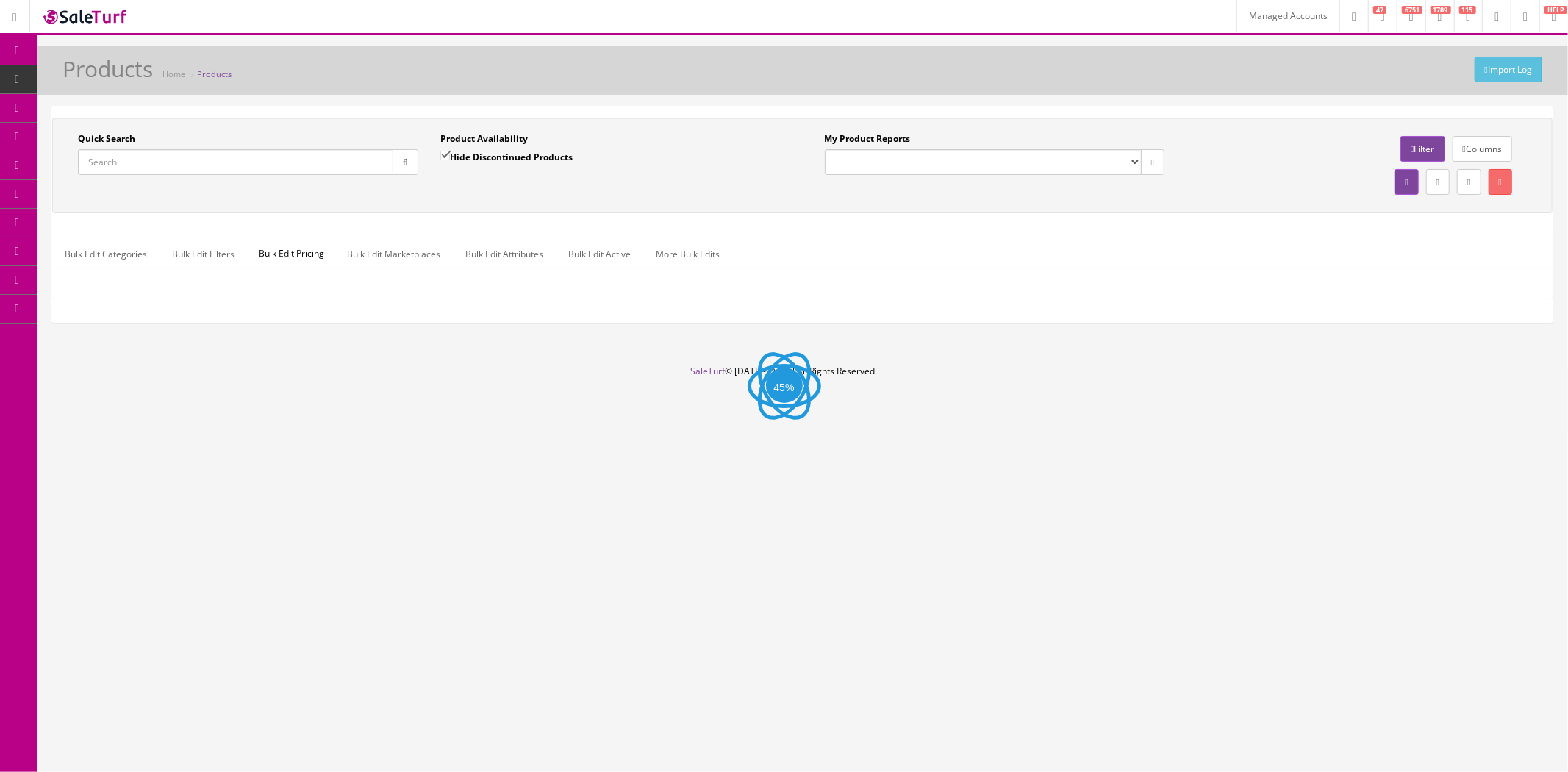
click at [292, 160] on input "Quick Search" at bounding box center [236, 162] width 315 height 26
paste input "DSCO01EUAM-CC220703824"
type input "DSCO01EUAM-CC220703824"
click at [407, 160] on icon "button" at bounding box center [405, 163] width 5 height 9
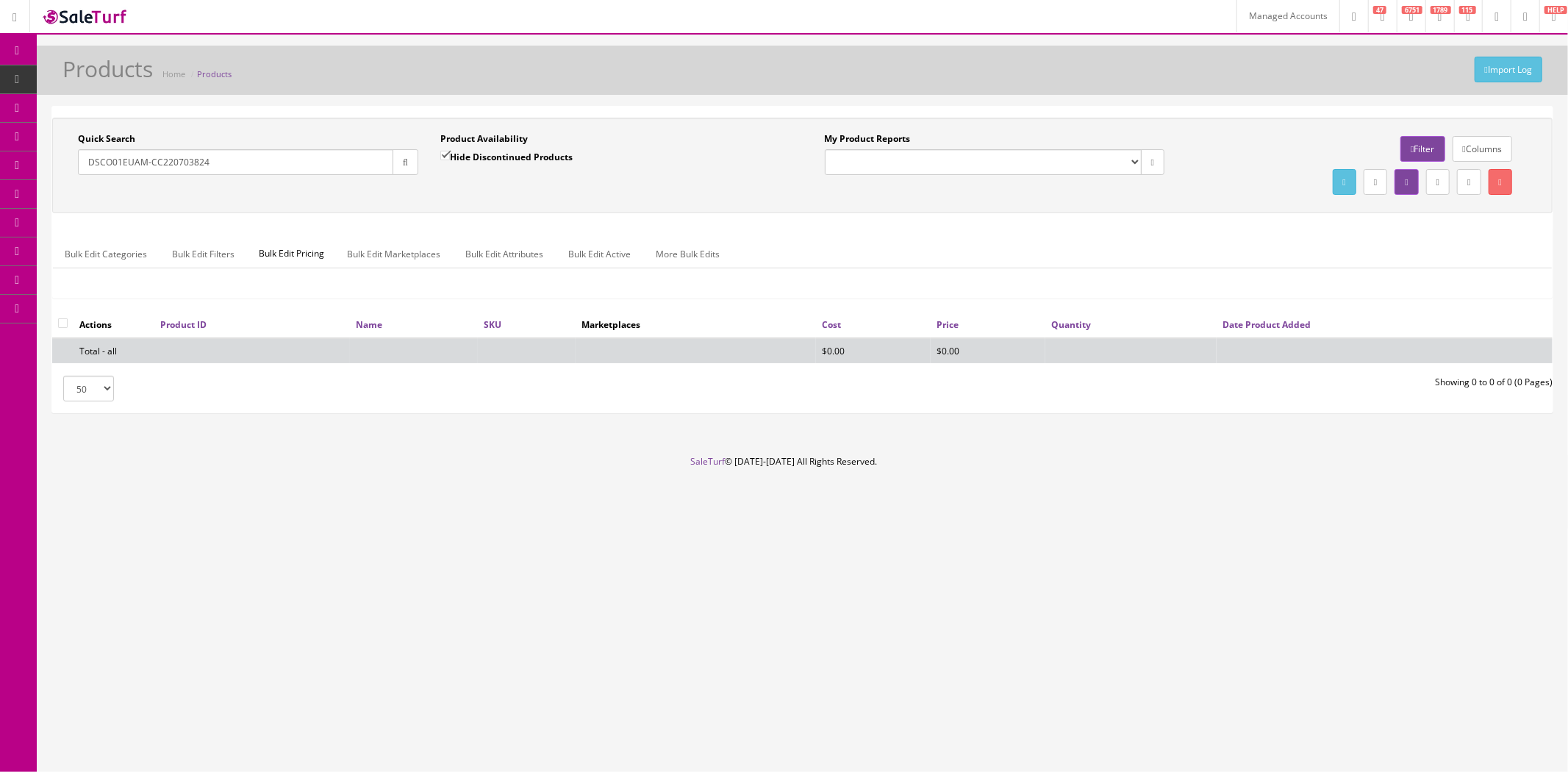
click at [445, 155] on input "Hide Discontinued Products" at bounding box center [445, 155] width 10 height 10
checkbox input "false"
click at [287, 166] on input "DSCO01EUAM-CC220703824" at bounding box center [236, 162] width 315 height 26
click at [395, 158] on button "button" at bounding box center [405, 162] width 26 height 26
drag, startPoint x: 270, startPoint y: 163, endPoint x: 150, endPoint y: 167, distance: 120.1
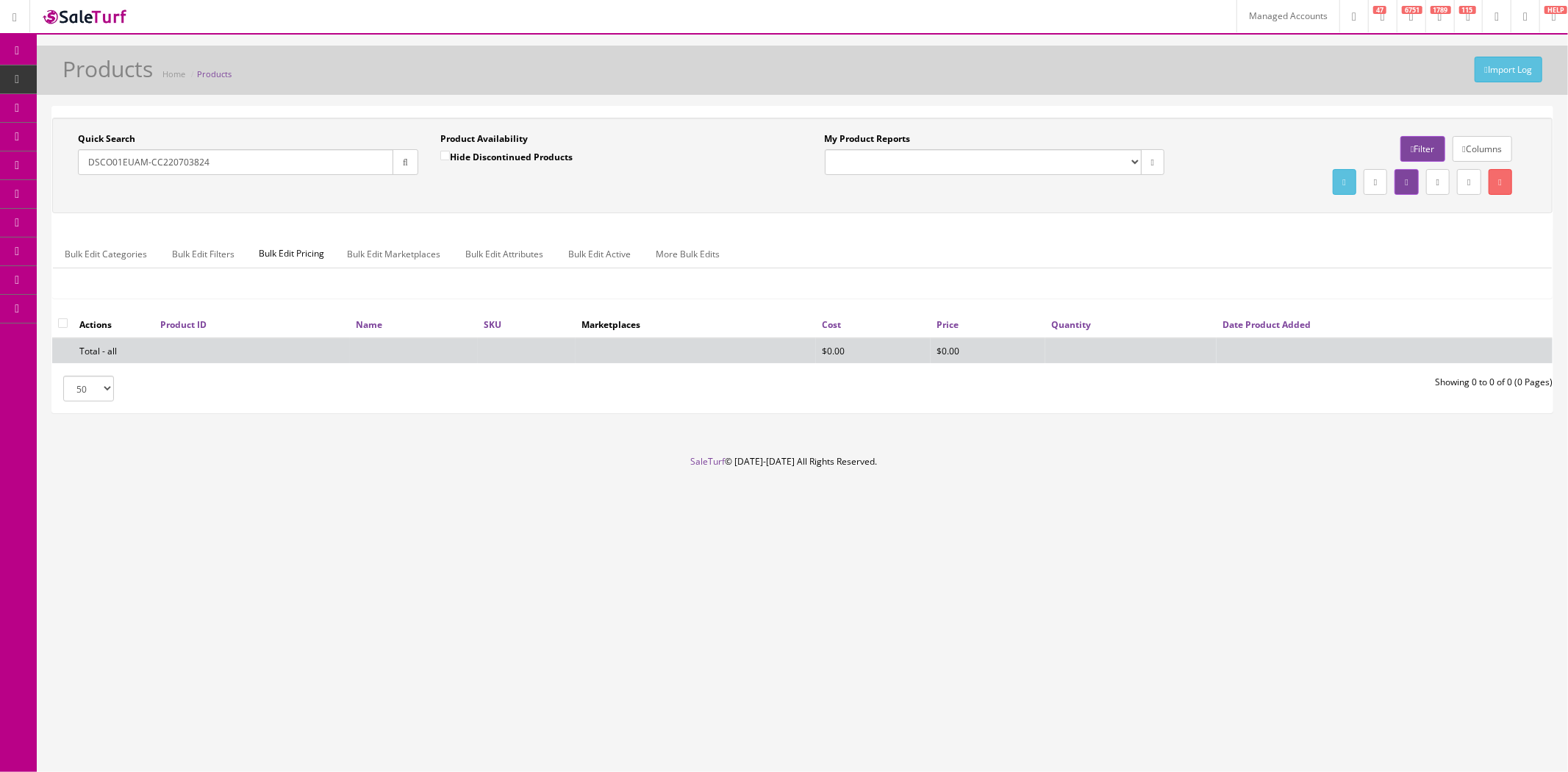
click at [150, 167] on input "DSCO01EUAM-CC220703824" at bounding box center [236, 162] width 315 height 26
click at [405, 167] on icon "button" at bounding box center [405, 163] width 5 height 9
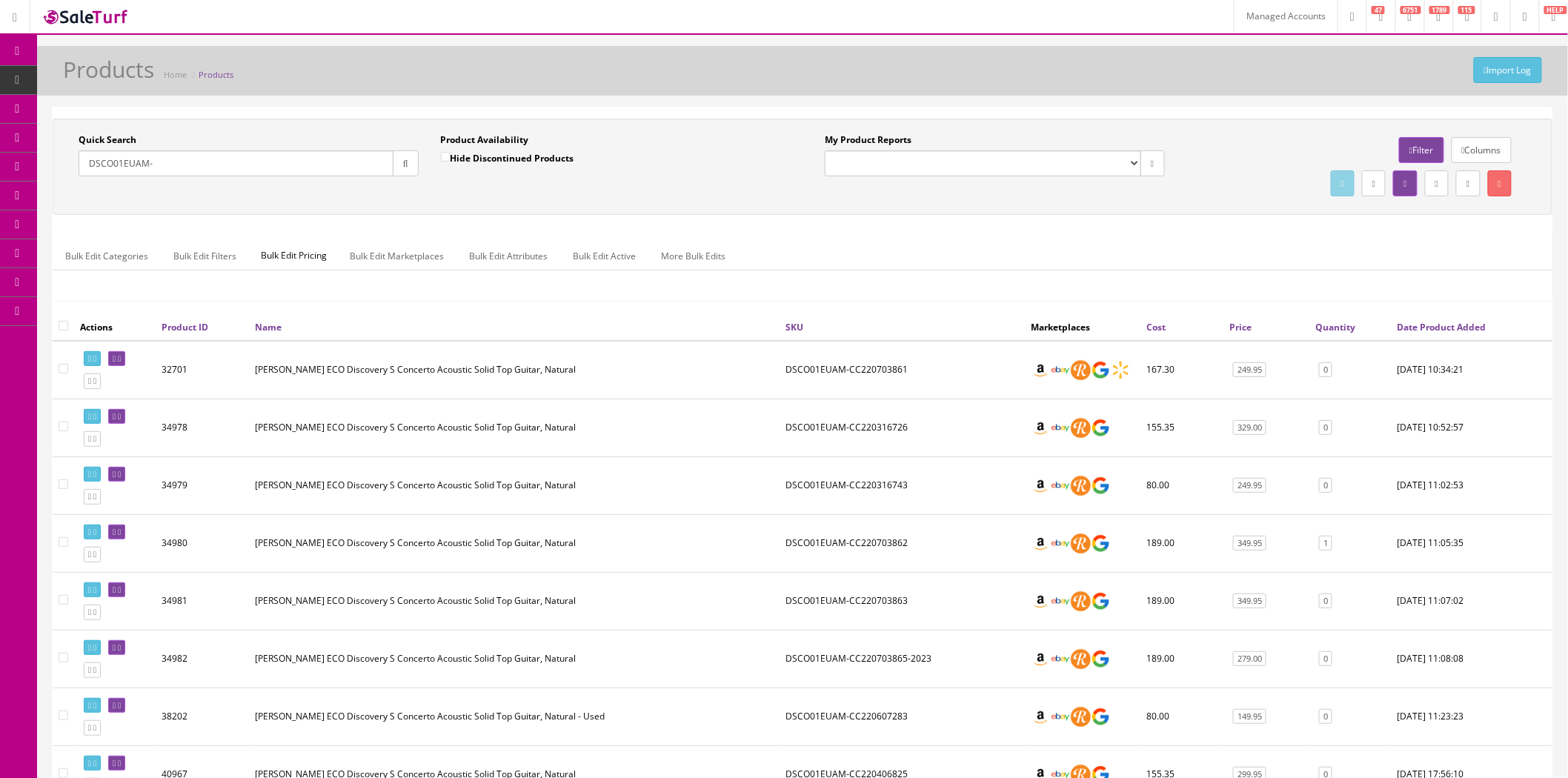
click at [180, 164] on input "DSCO01EUAM-" at bounding box center [236, 163] width 315 height 26
paste input "CC220703824"
drag, startPoint x: 190, startPoint y: 165, endPoint x: 211, endPoint y: 165, distance: 21.0
click at [211, 165] on input "DSCO01EUAM-CC220703824" at bounding box center [236, 163] width 315 height 26
click at [403, 165] on icon "button" at bounding box center [405, 164] width 5 height 9
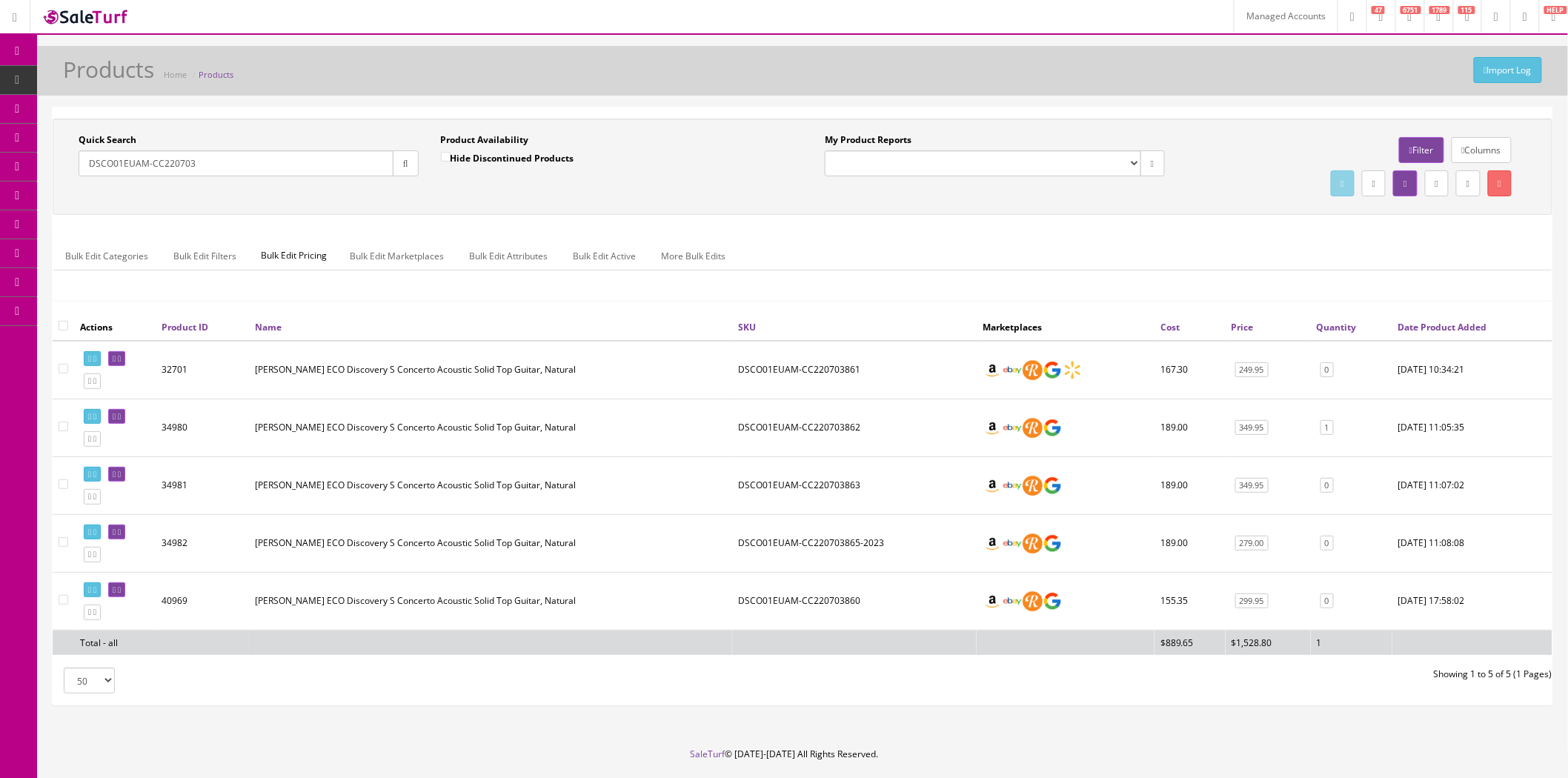
click at [329, 171] on input "DSCO01EUAM-CC220703" at bounding box center [236, 163] width 315 height 26
click at [333, 165] on input "DSCO01EUAM-CC220703" at bounding box center [236, 163] width 315 height 26
paste input "CC220703824"
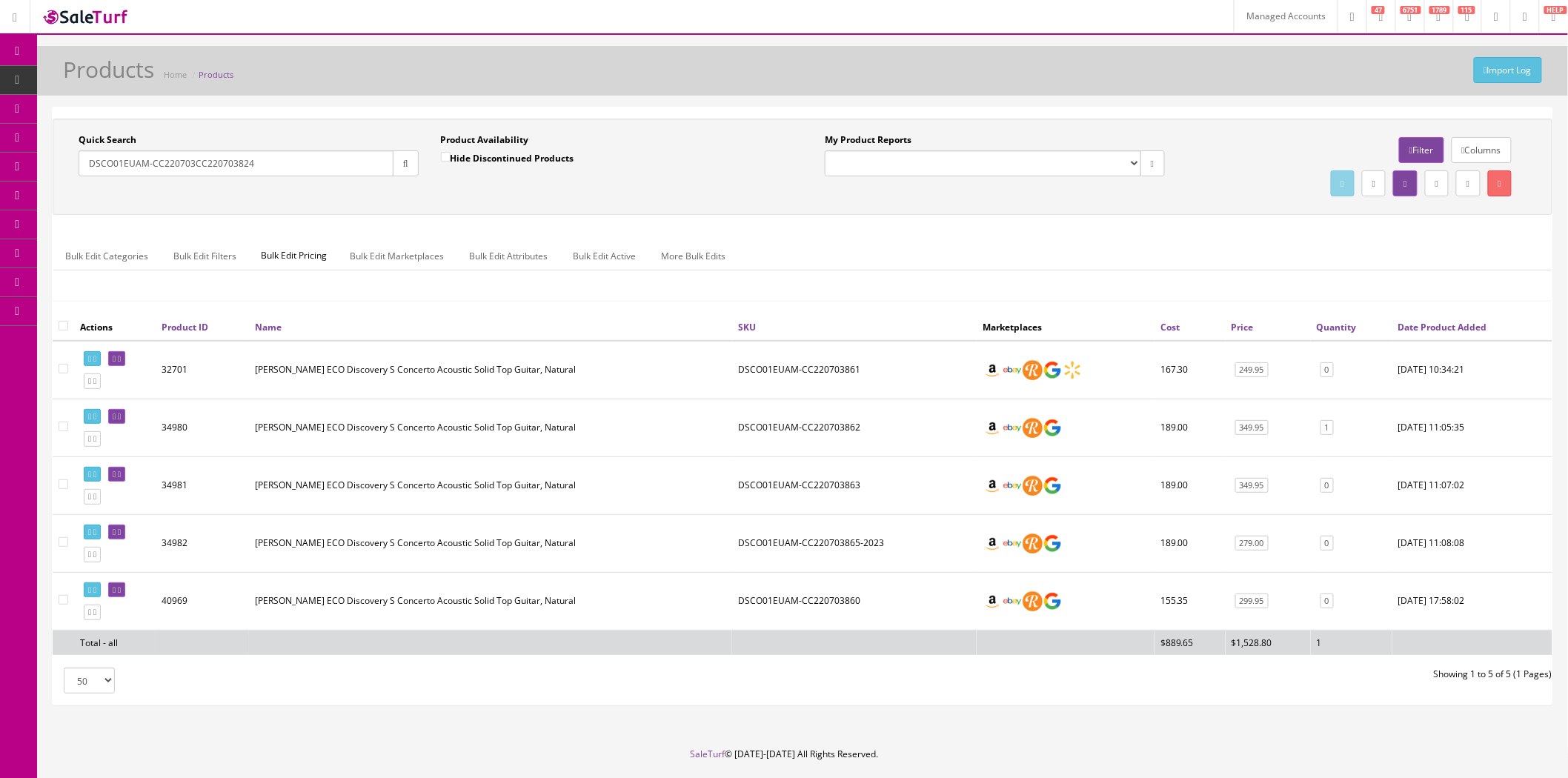
click at [333, 165] on input "DSCO01EUAM-CC220703CC220703824" at bounding box center [236, 163] width 315 height 26
paste input "text"
type input "DSCO01EUAM-CC220703824"
